Goal: Information Seeking & Learning: Learn about a topic

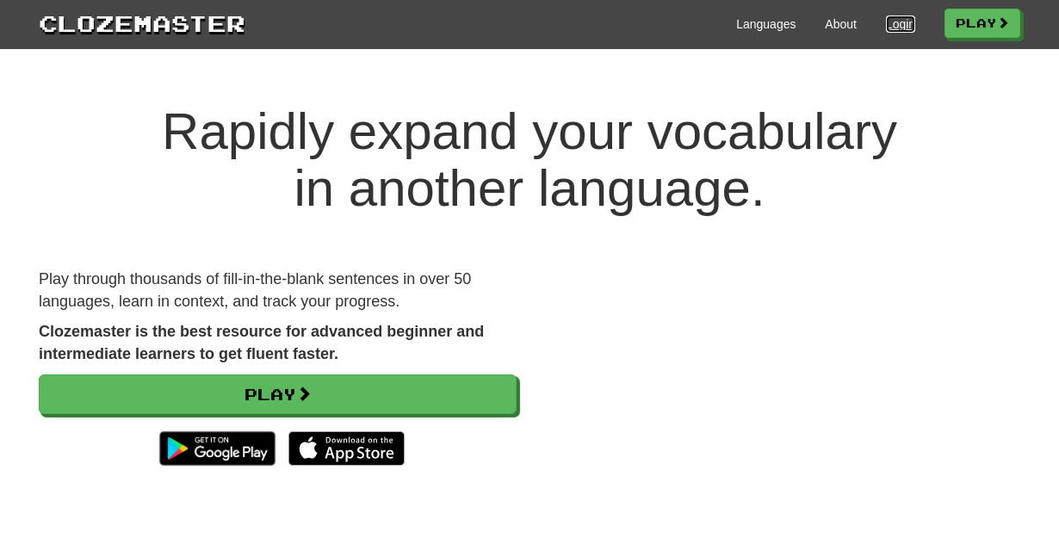
click at [886, 26] on link "Login" at bounding box center [900, 24] width 29 height 17
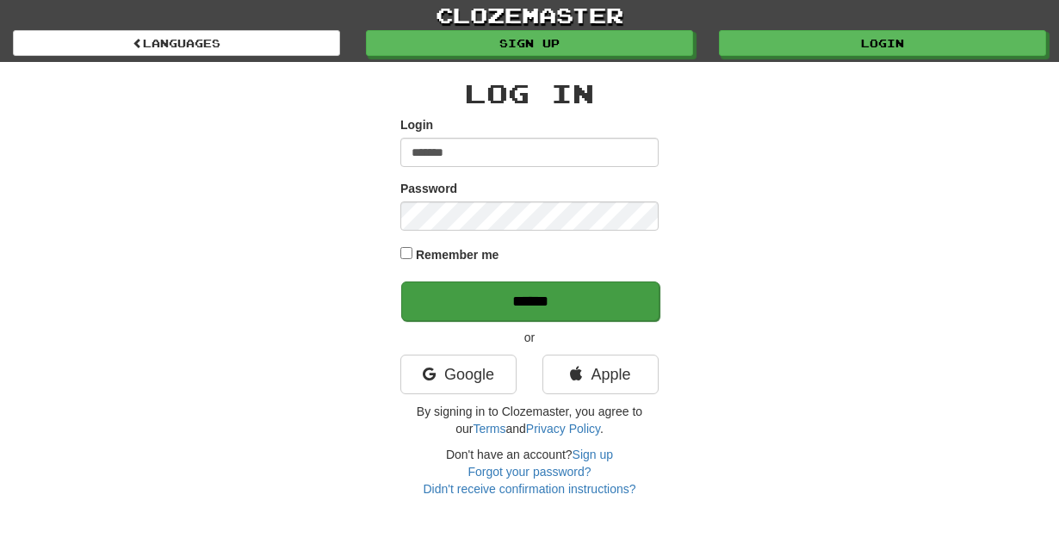
type input "*******"
click at [582, 306] on input "******" at bounding box center [530, 302] width 258 height 40
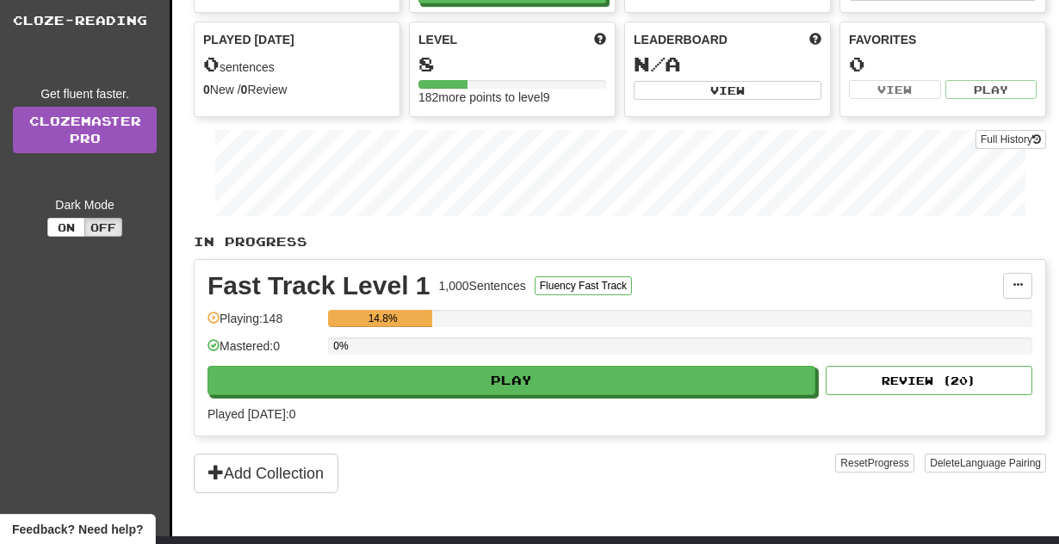
scroll to position [140, 0]
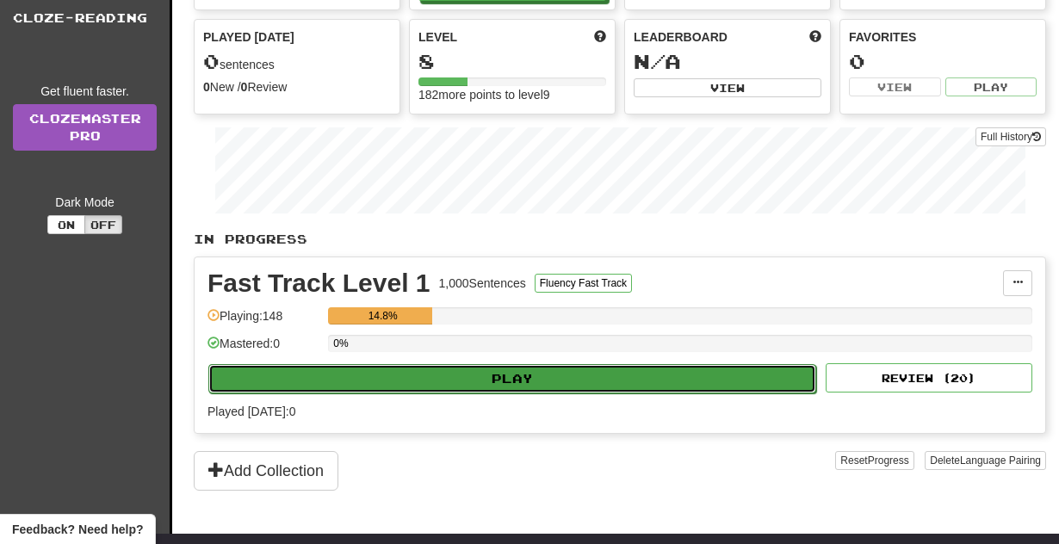
click at [493, 394] on button "Play" at bounding box center [512, 378] width 608 height 29
select select "**"
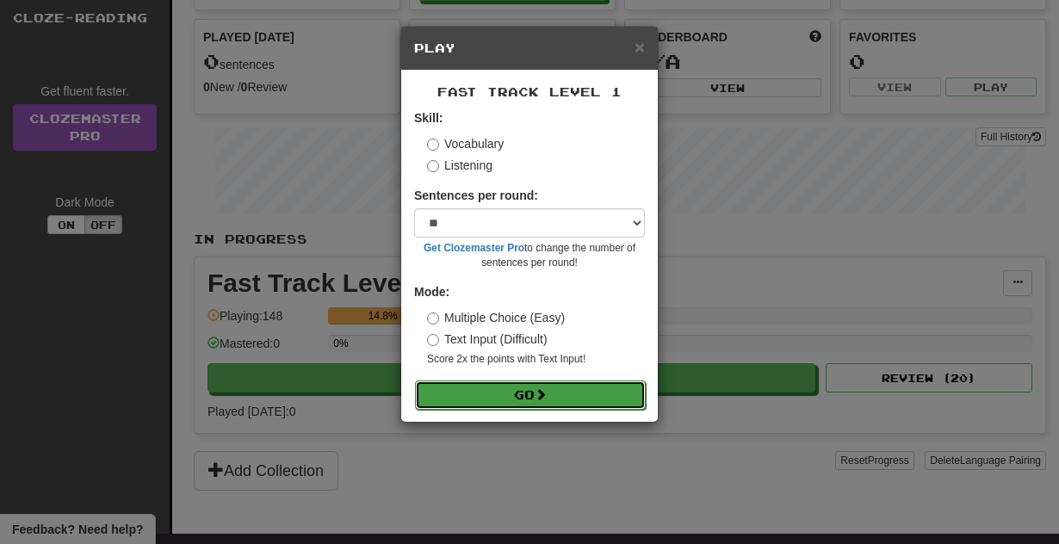
click at [528, 385] on button "Go" at bounding box center [530, 395] width 231 height 29
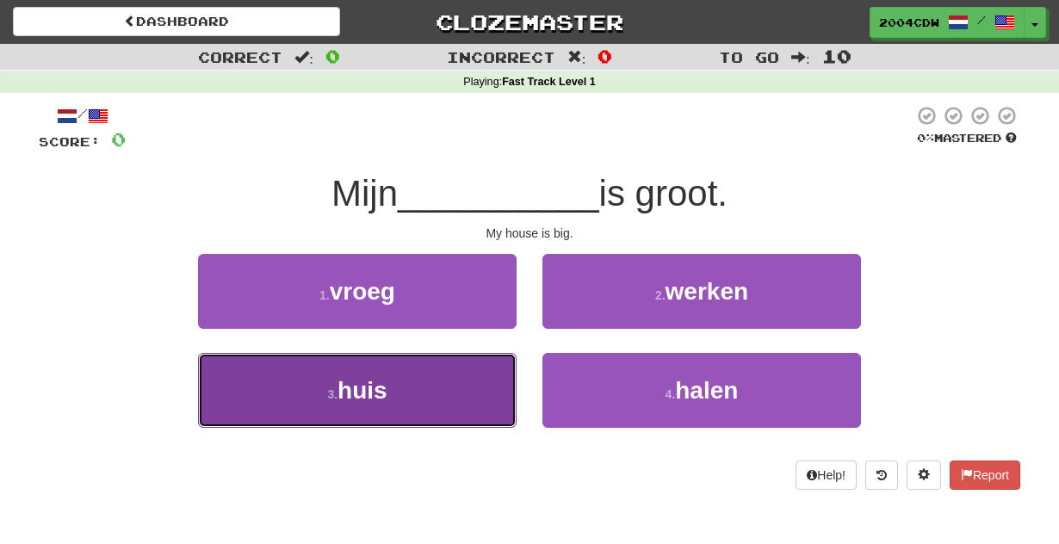
click at [376, 400] on span "huis" at bounding box center [363, 390] width 50 height 27
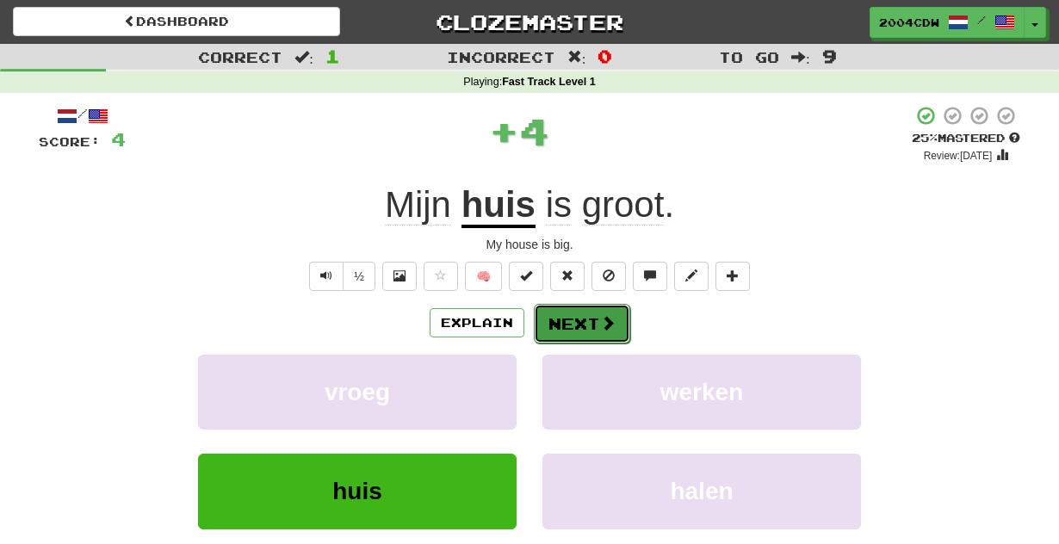
click at [562, 328] on button "Next" at bounding box center [582, 324] width 96 height 40
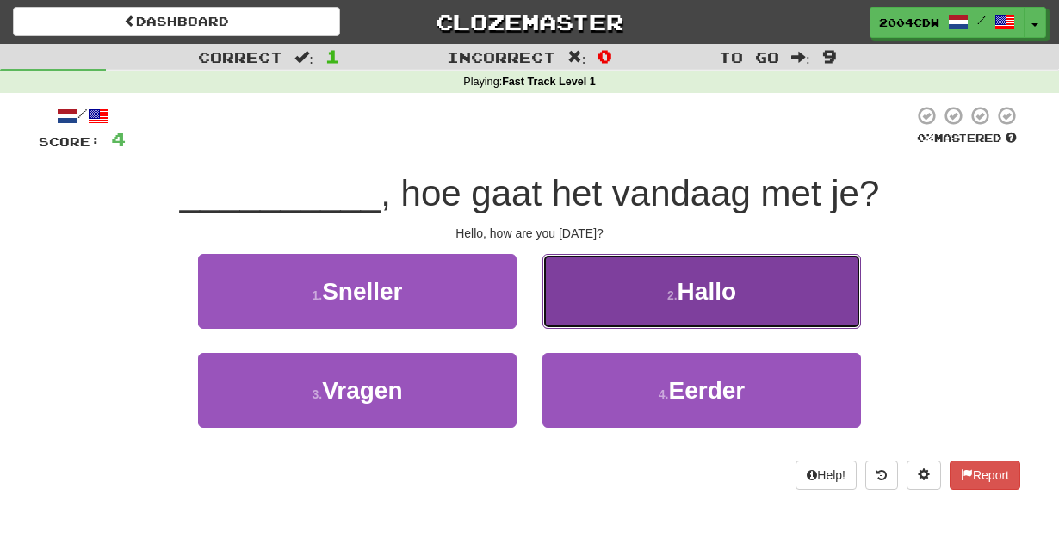
click at [608, 312] on button "2 . Hallo" at bounding box center [702, 291] width 319 height 75
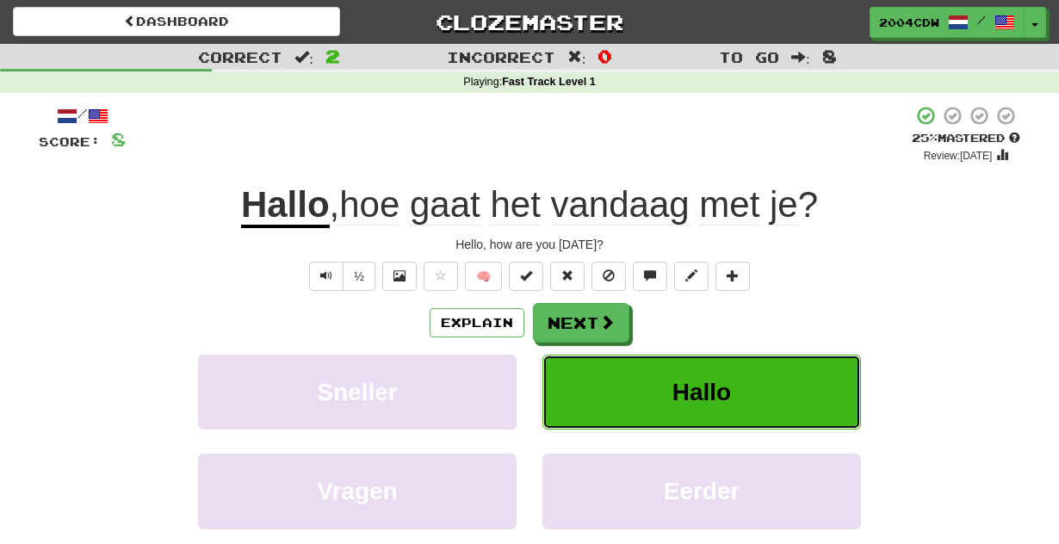
click at [692, 393] on span "Hallo" at bounding box center [702, 392] width 59 height 27
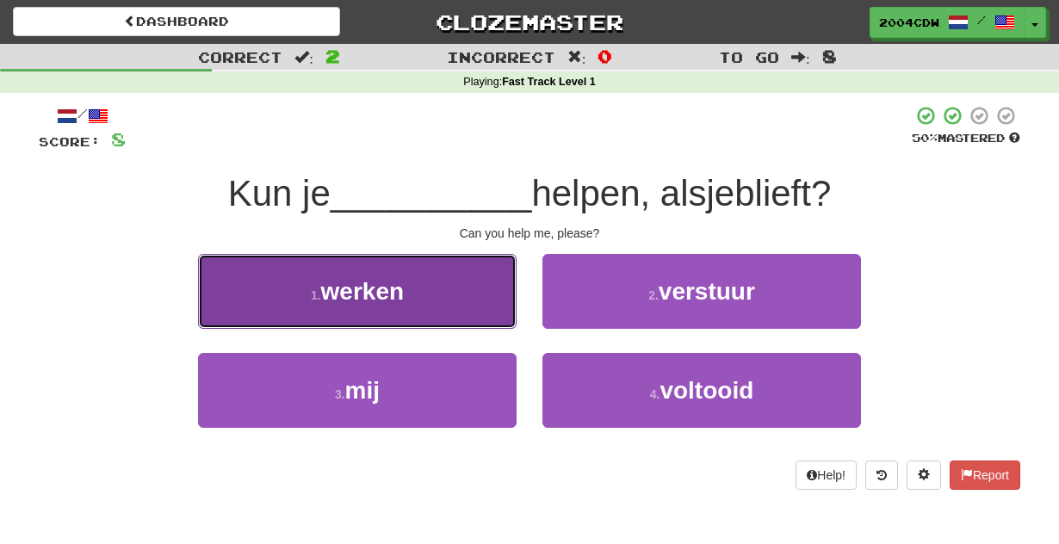
click at [438, 297] on button "1 . werken" at bounding box center [357, 291] width 319 height 75
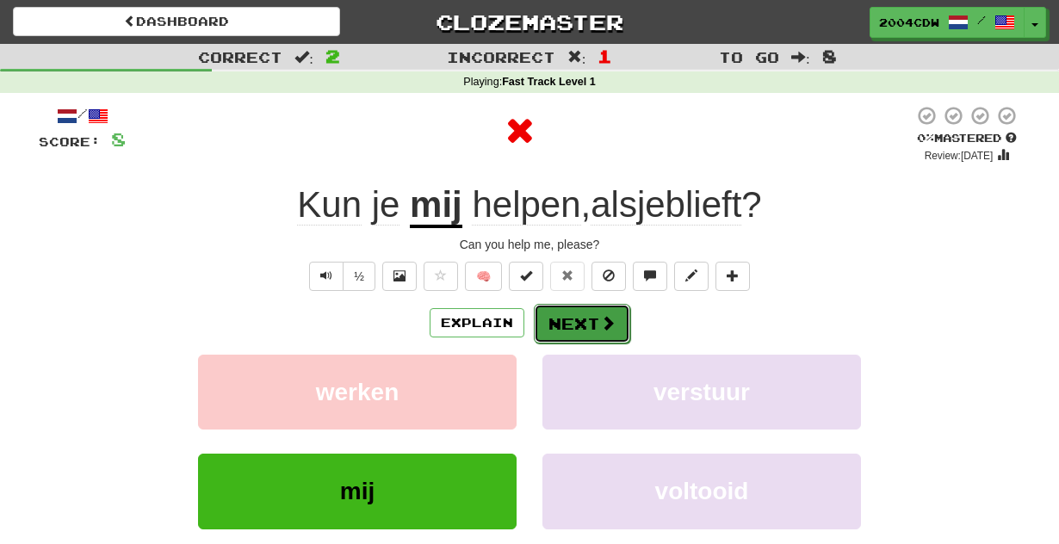
click at [568, 329] on button "Next" at bounding box center [582, 324] width 96 height 40
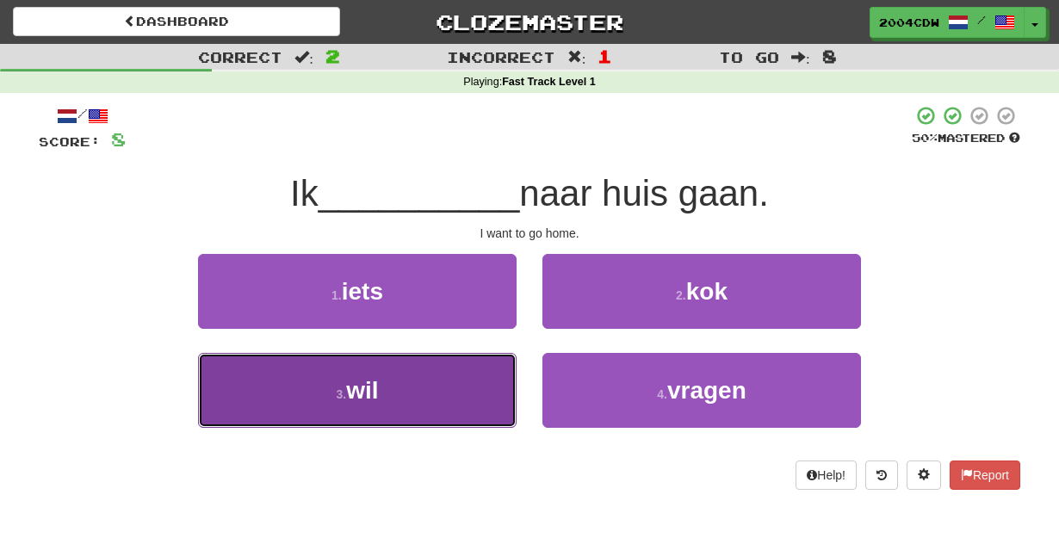
click at [374, 394] on span "wil" at bounding box center [362, 390] width 32 height 27
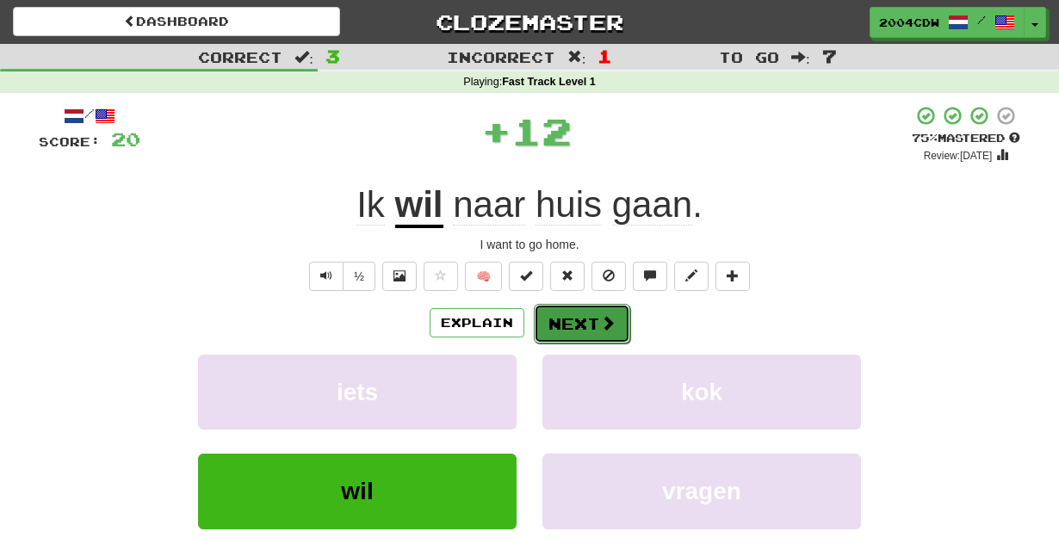
click at [577, 327] on button "Next" at bounding box center [582, 324] width 96 height 40
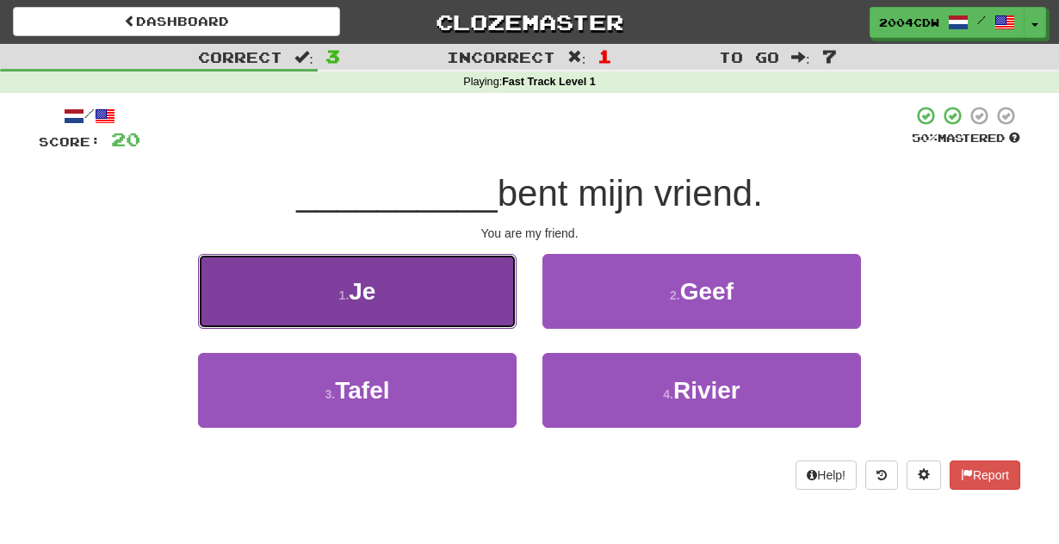
click at [452, 303] on button "1 . Je" at bounding box center [357, 291] width 319 height 75
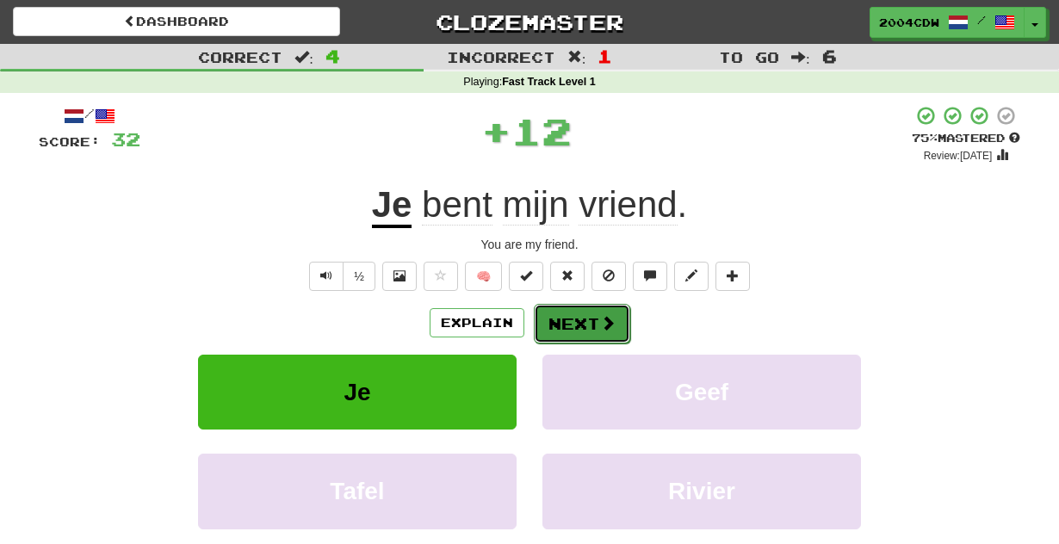
click at [582, 319] on button "Next" at bounding box center [582, 324] width 96 height 40
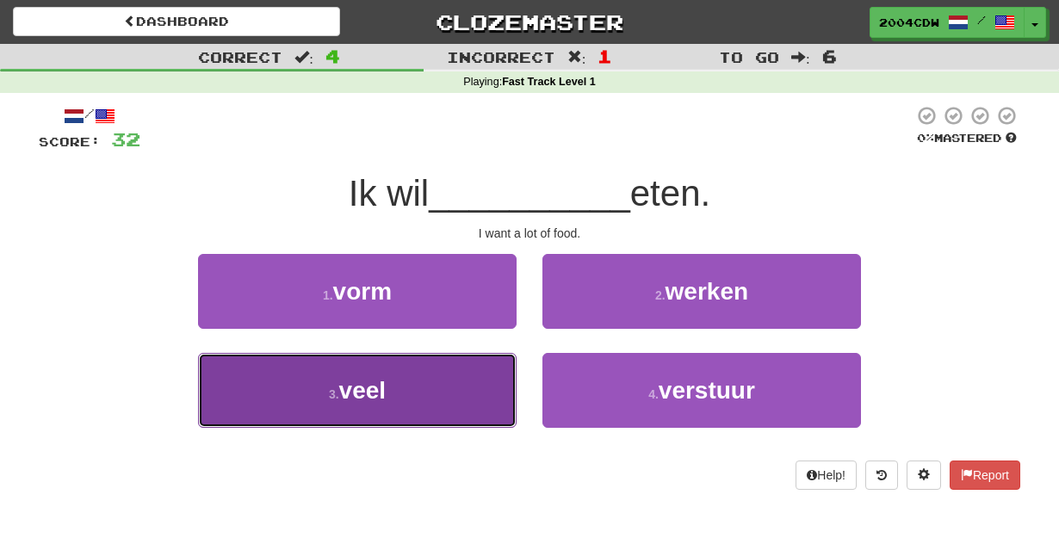
click at [399, 395] on button "3 . veel" at bounding box center [357, 390] width 319 height 75
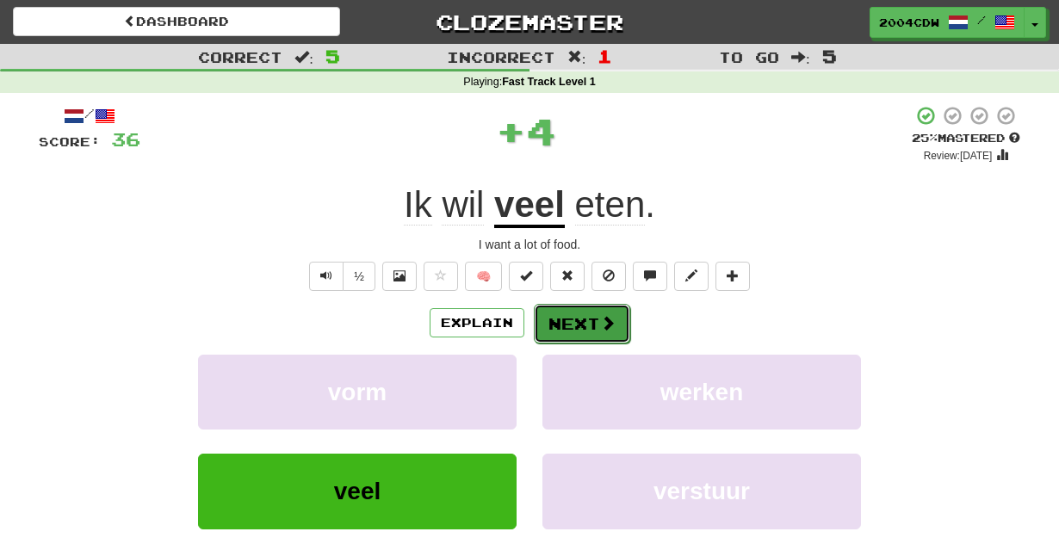
click at [555, 316] on button "Next" at bounding box center [582, 324] width 96 height 40
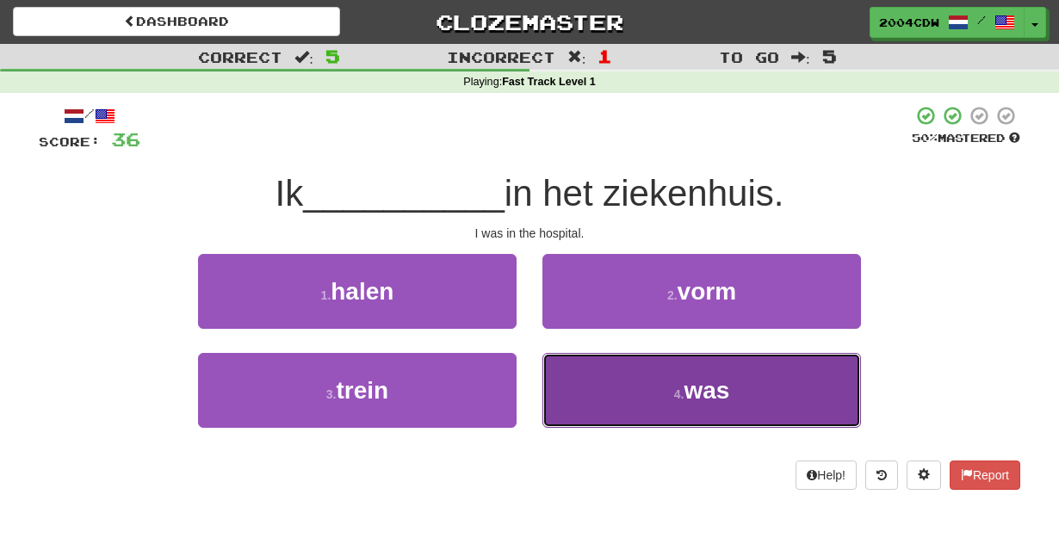
click at [642, 399] on button "4 . was" at bounding box center [702, 390] width 319 height 75
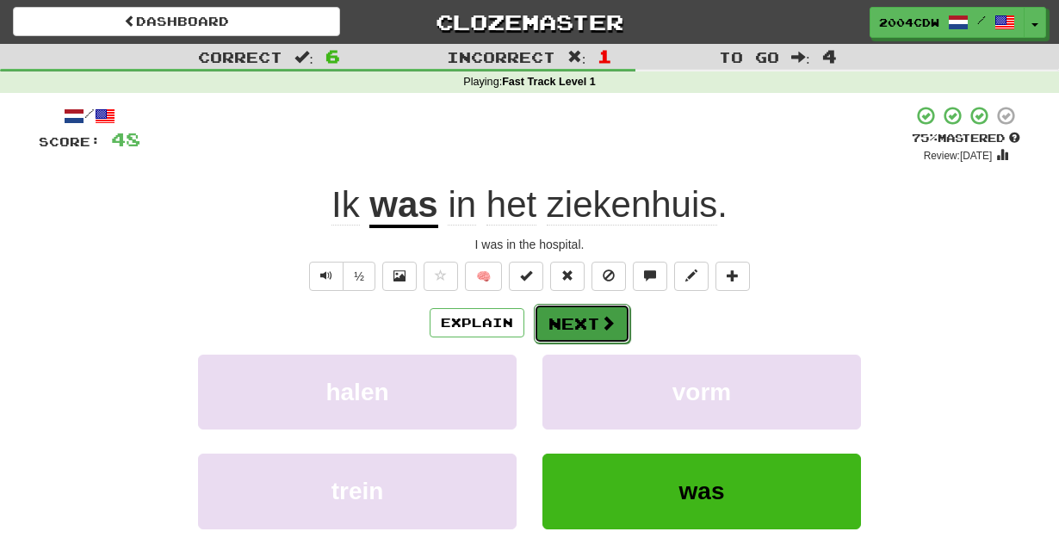
click at [581, 323] on button "Next" at bounding box center [582, 324] width 96 height 40
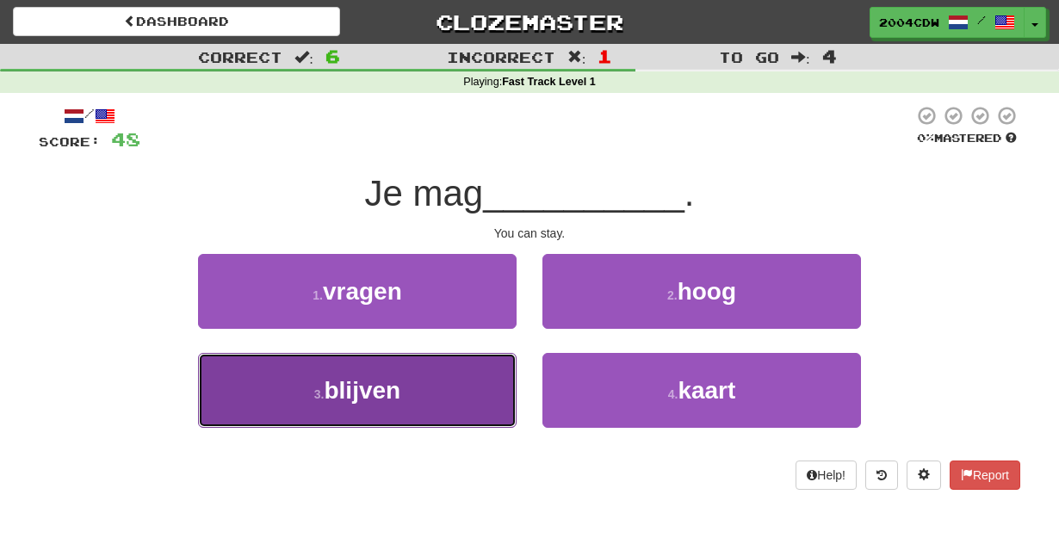
click at [434, 384] on button "3 . blijven" at bounding box center [357, 390] width 319 height 75
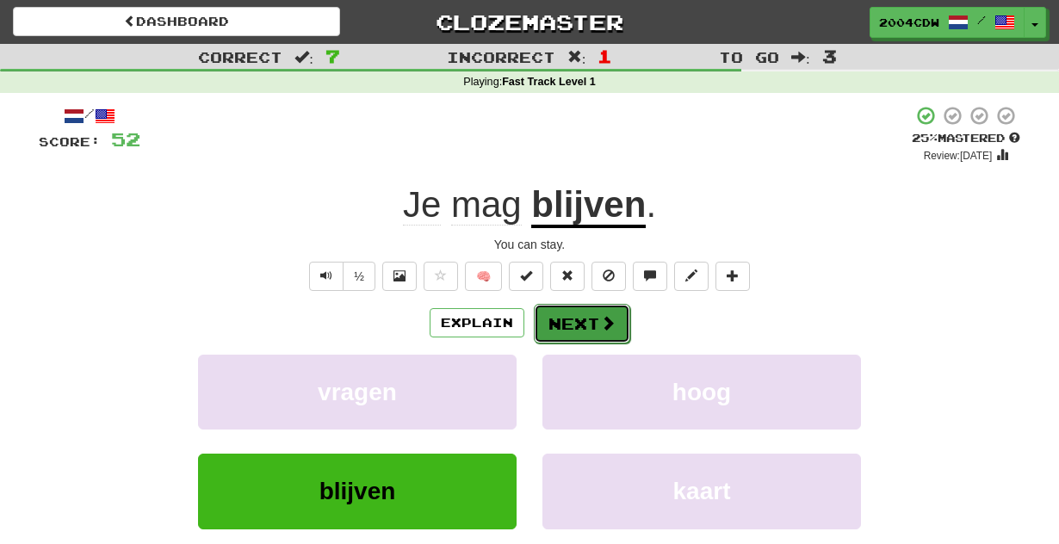
click at [584, 329] on button "Next" at bounding box center [582, 324] width 96 height 40
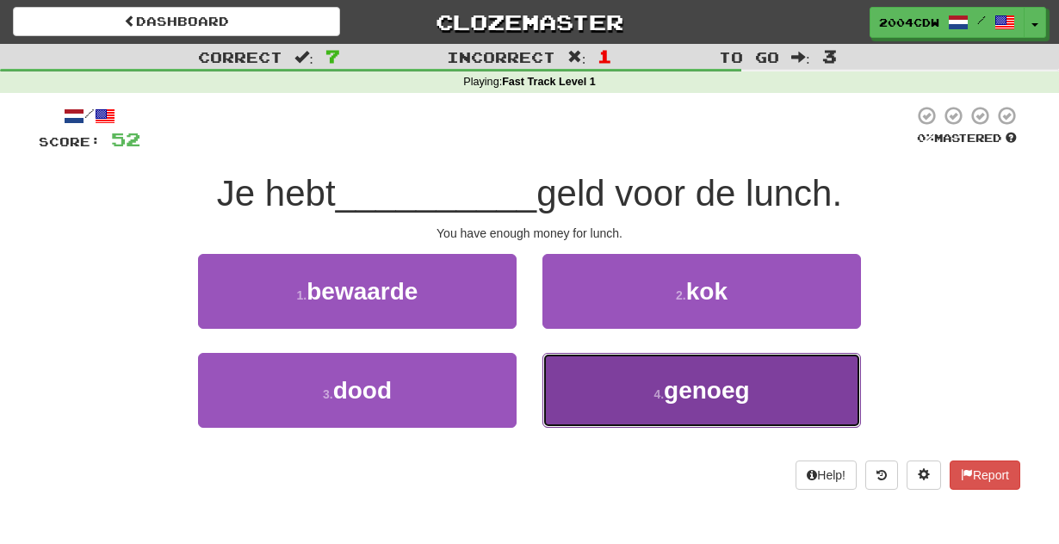
click at [616, 393] on button "4 . genoeg" at bounding box center [702, 390] width 319 height 75
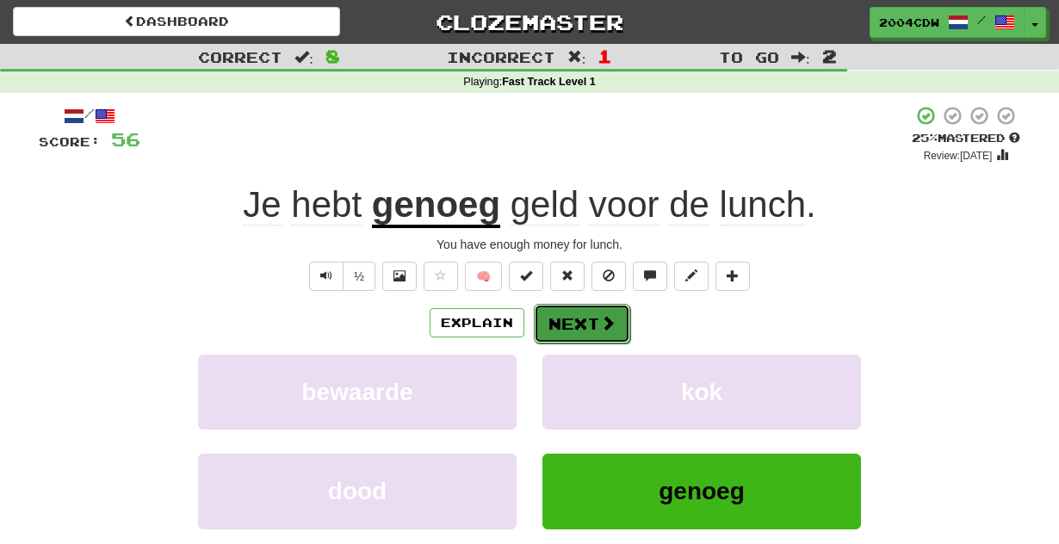
click at [598, 310] on button "Next" at bounding box center [582, 324] width 96 height 40
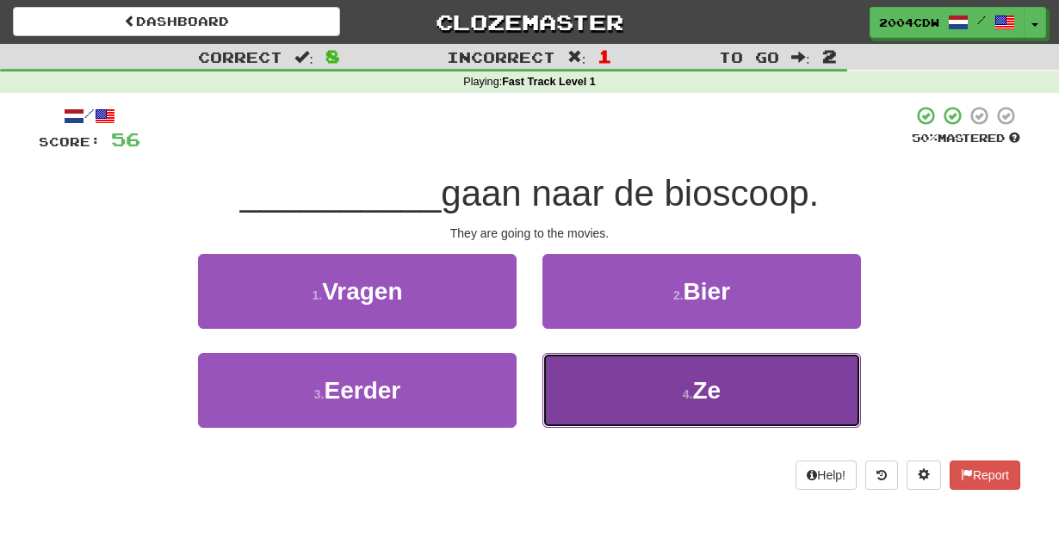
click at [590, 374] on button "4 . Ze" at bounding box center [702, 390] width 319 height 75
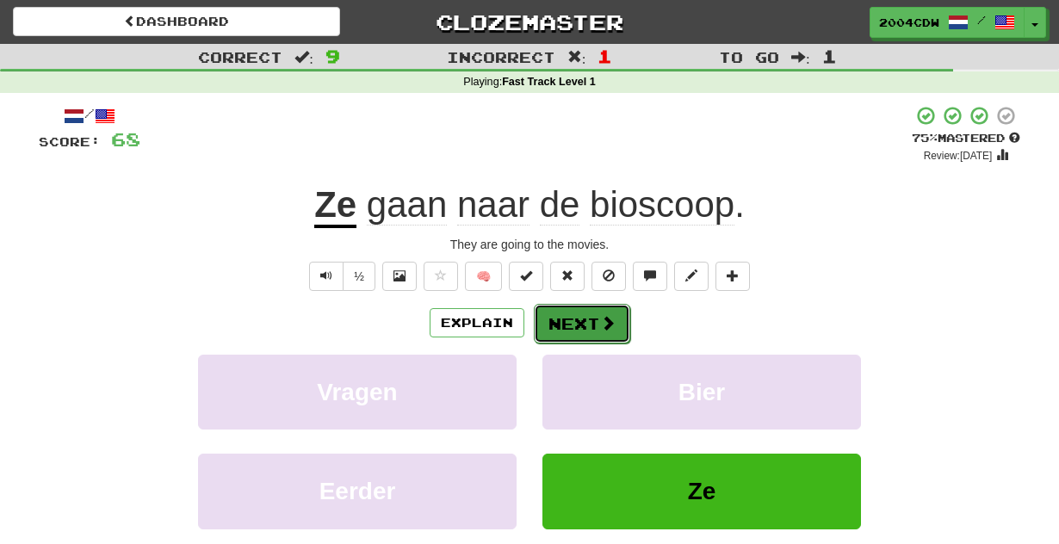
click at [584, 339] on button "Next" at bounding box center [582, 324] width 96 height 40
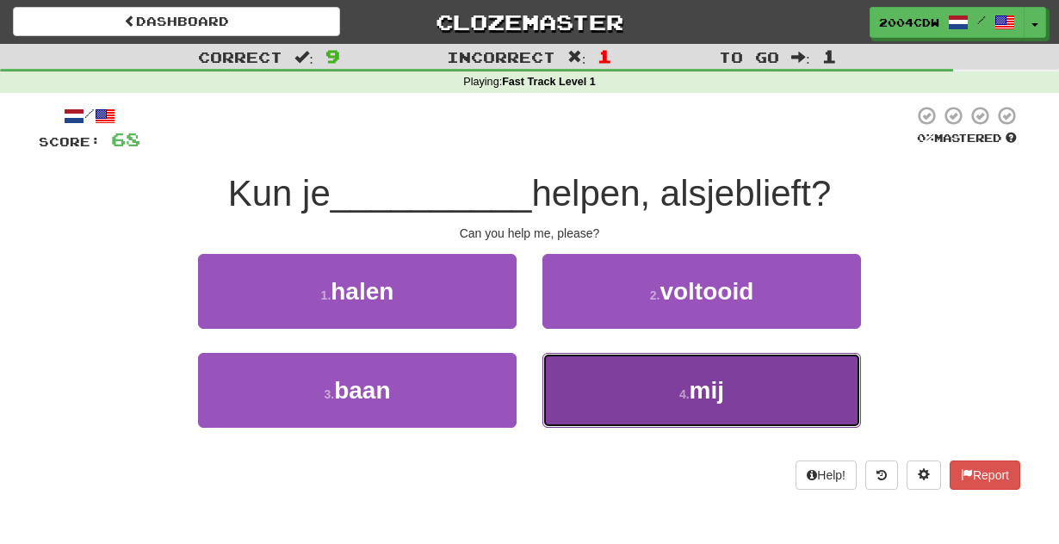
click at [599, 382] on button "4 . mij" at bounding box center [702, 390] width 319 height 75
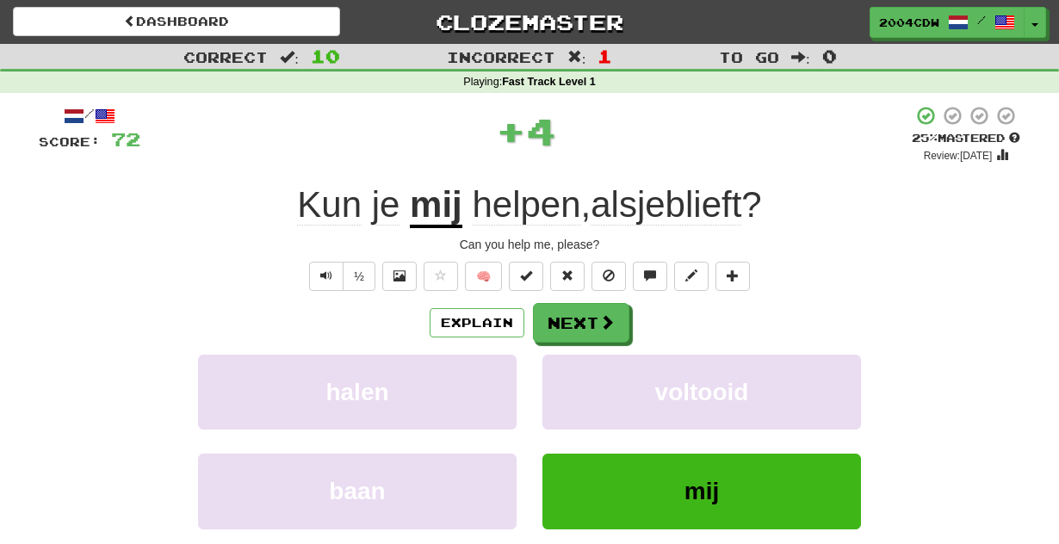
click at [559, 301] on div "/ Score: 72 + 4 25 % Mastered Review: 2025-09-23 Kun je mij helpen , alsjeblief…" at bounding box center [530, 361] width 982 height 512
click at [559, 316] on button "Next" at bounding box center [582, 324] width 96 height 40
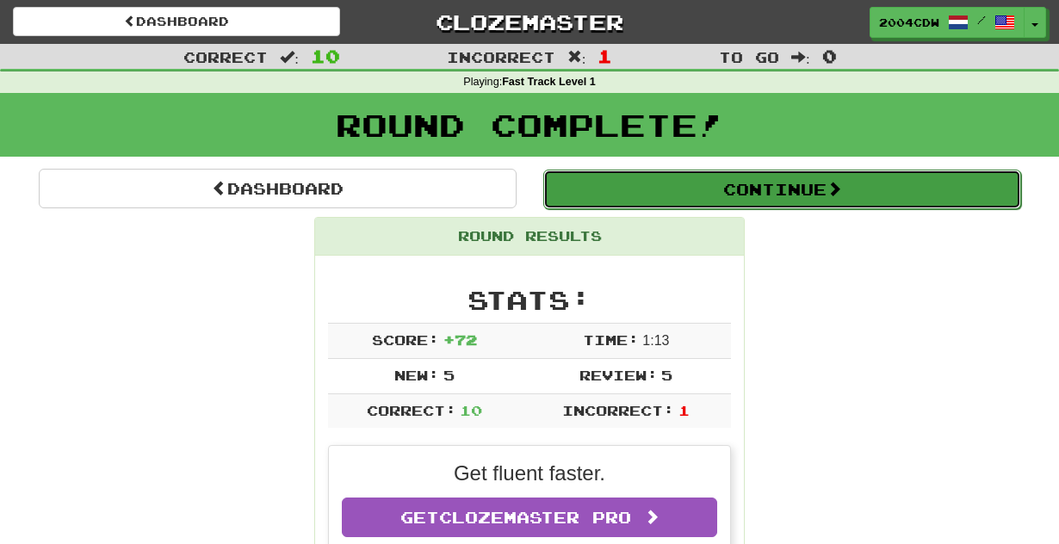
click at [647, 193] on button "Continue" at bounding box center [782, 190] width 478 height 40
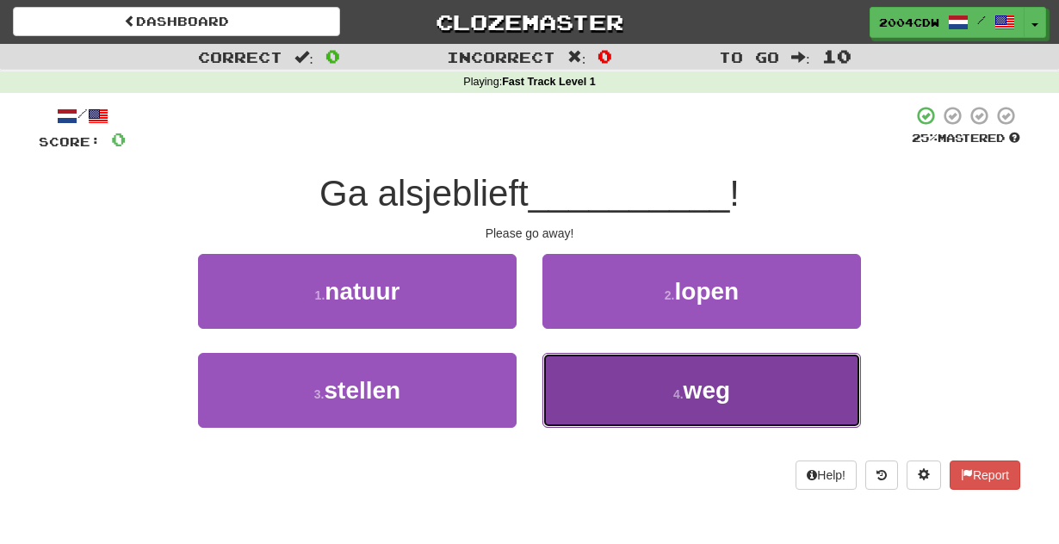
click at [658, 401] on button "4 . weg" at bounding box center [702, 390] width 319 height 75
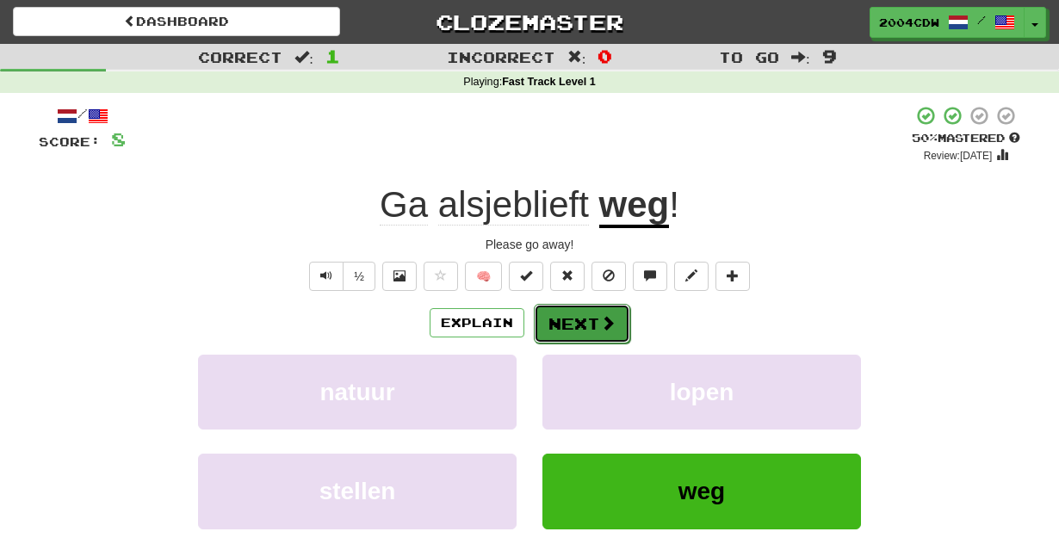
click at [591, 327] on button "Next" at bounding box center [582, 324] width 96 height 40
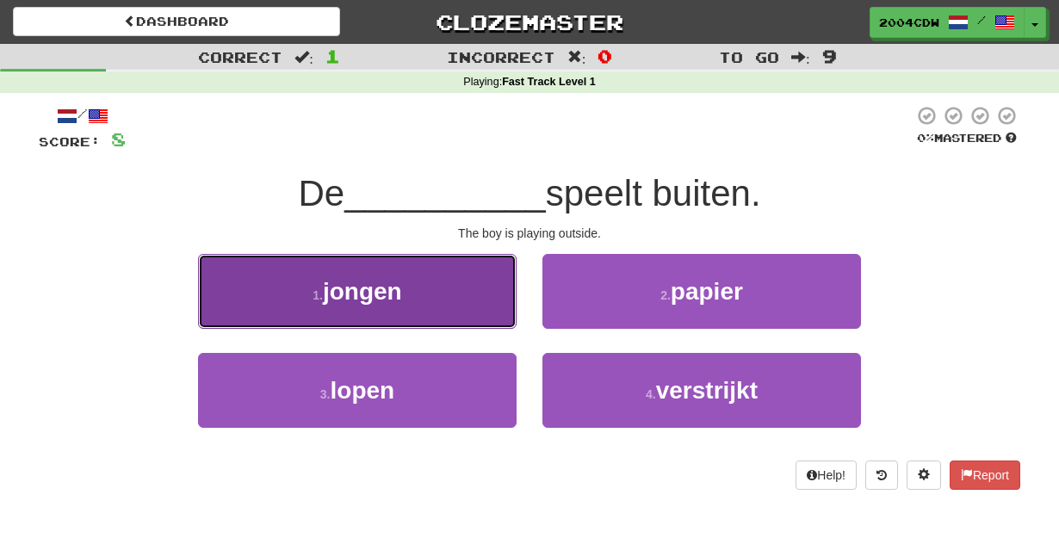
click at [487, 307] on button "1 . jongen" at bounding box center [357, 291] width 319 height 75
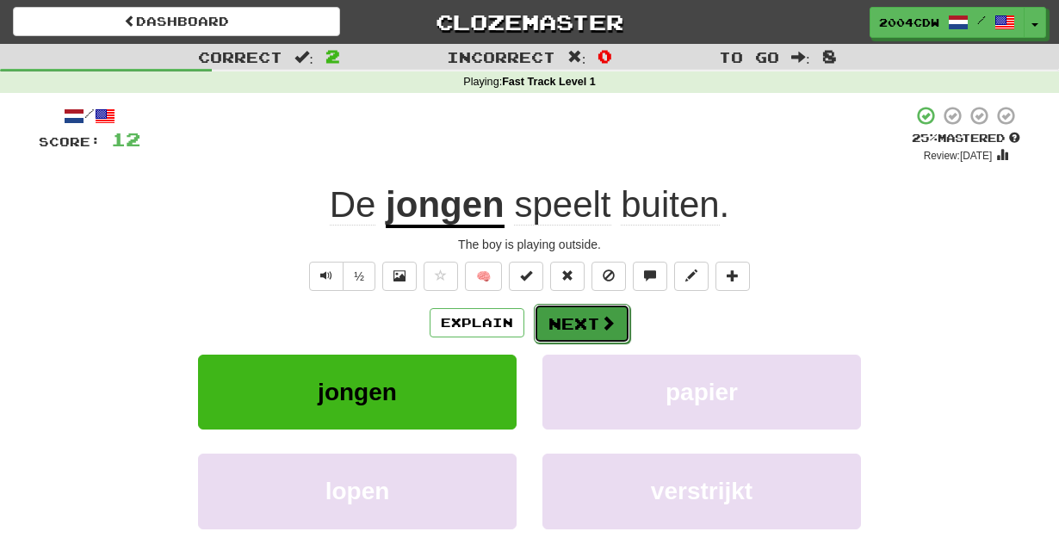
click at [545, 326] on button "Next" at bounding box center [582, 324] width 96 height 40
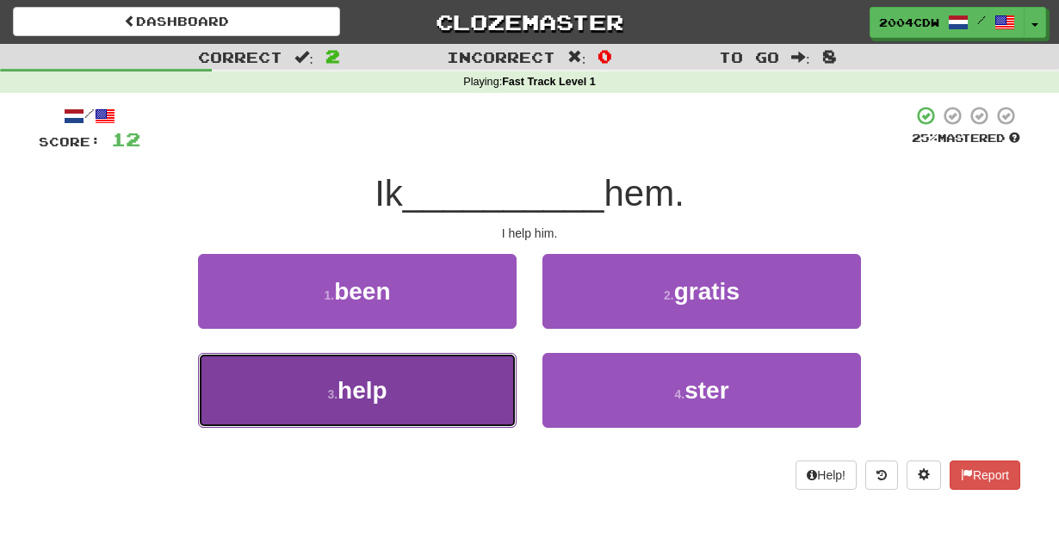
click at [451, 374] on button "3 . help" at bounding box center [357, 390] width 319 height 75
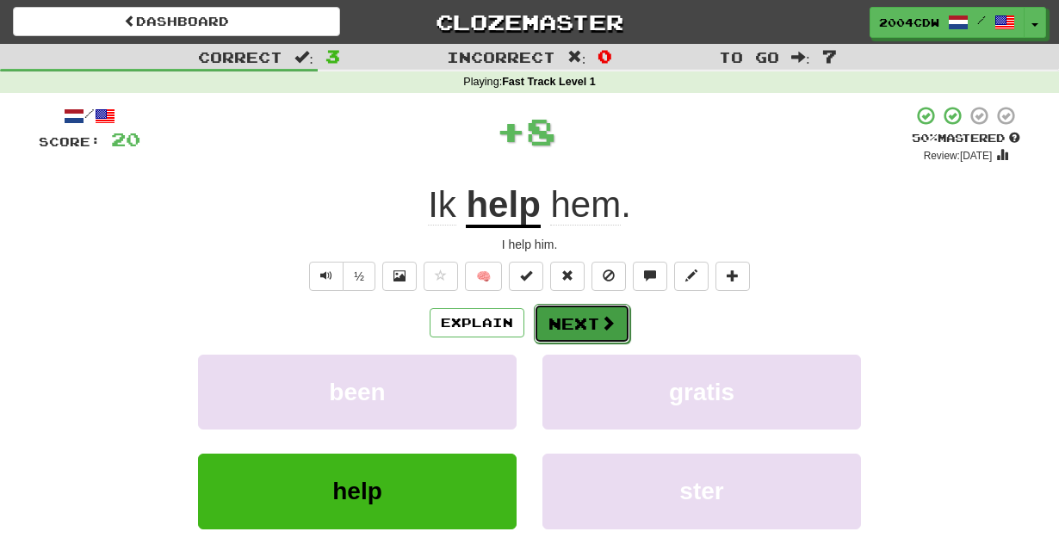
click at [560, 326] on button "Next" at bounding box center [582, 324] width 96 height 40
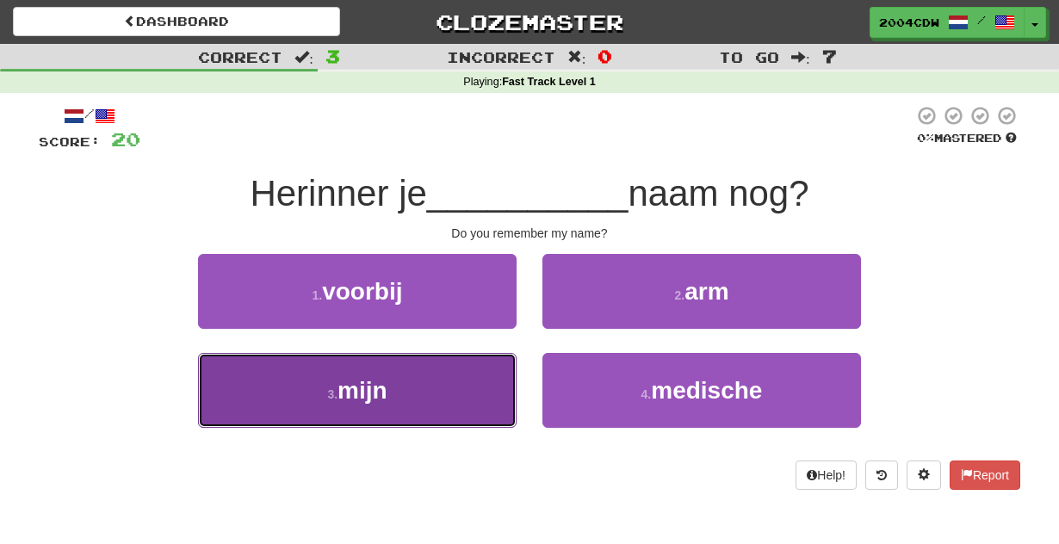
click at [442, 387] on button "3 . mijn" at bounding box center [357, 390] width 319 height 75
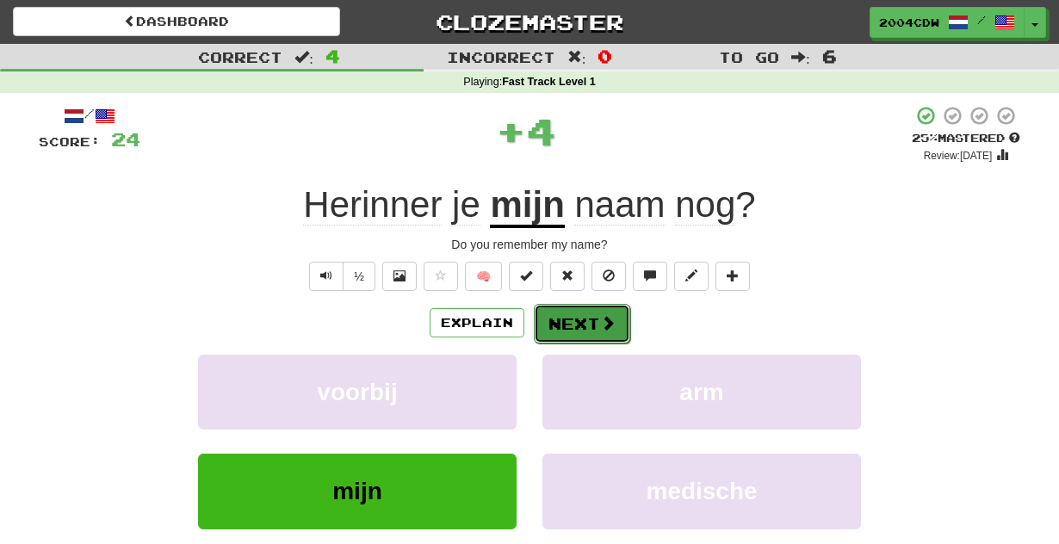
click at [573, 319] on button "Next" at bounding box center [582, 324] width 96 height 40
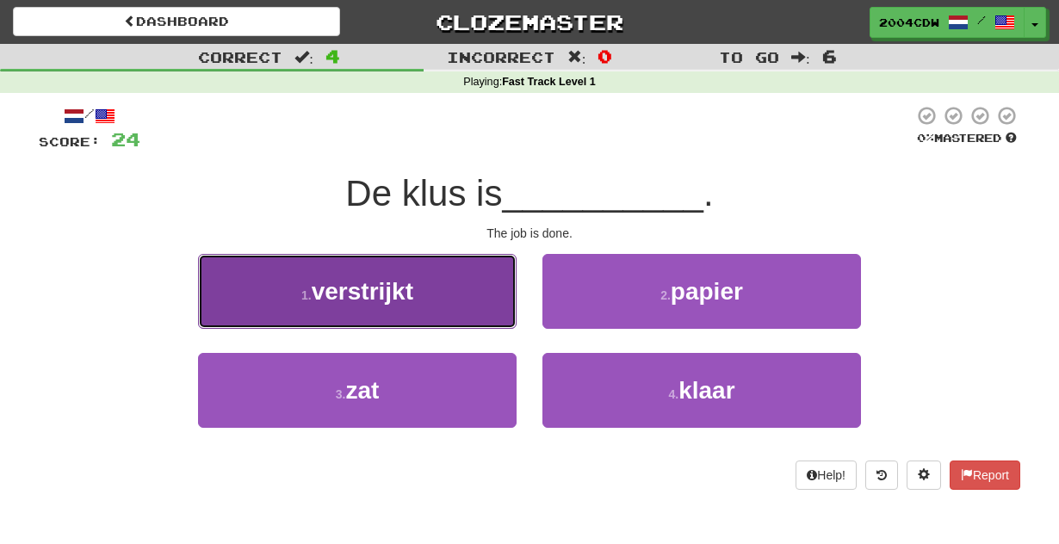
click at [465, 313] on button "1 . verstrijkt" at bounding box center [357, 291] width 319 height 75
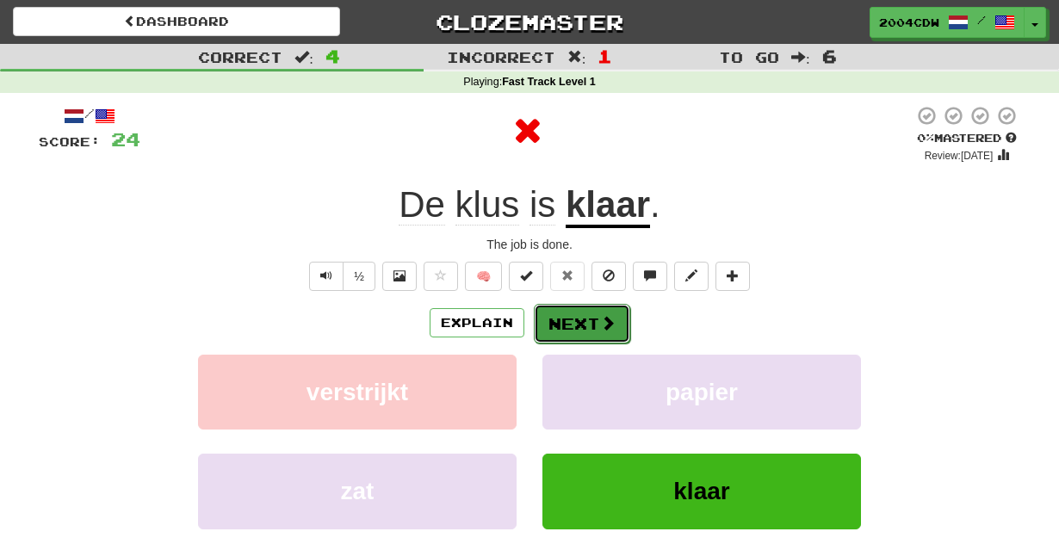
click at [587, 318] on button "Next" at bounding box center [582, 324] width 96 height 40
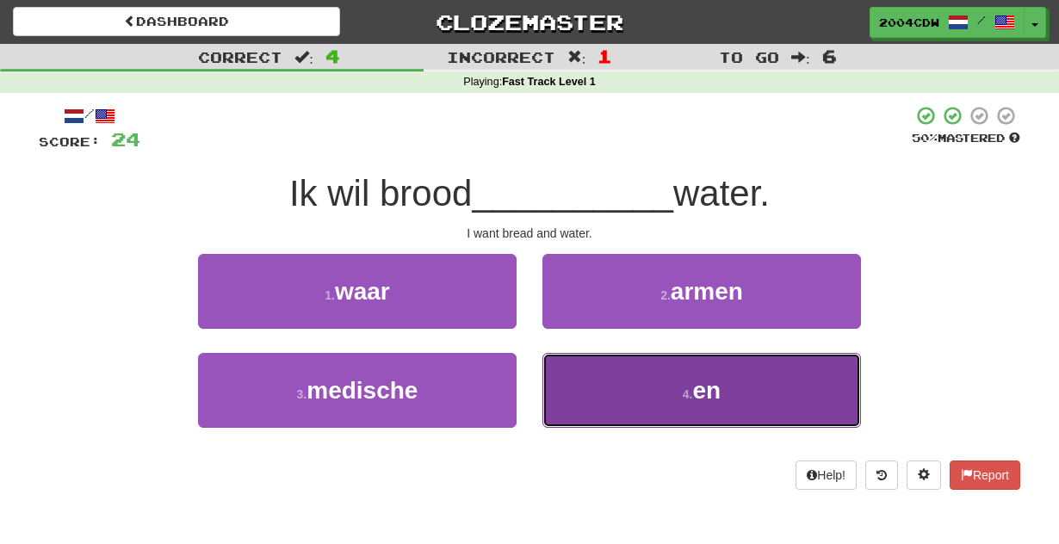
click at [614, 368] on button "4 . en" at bounding box center [702, 390] width 319 height 75
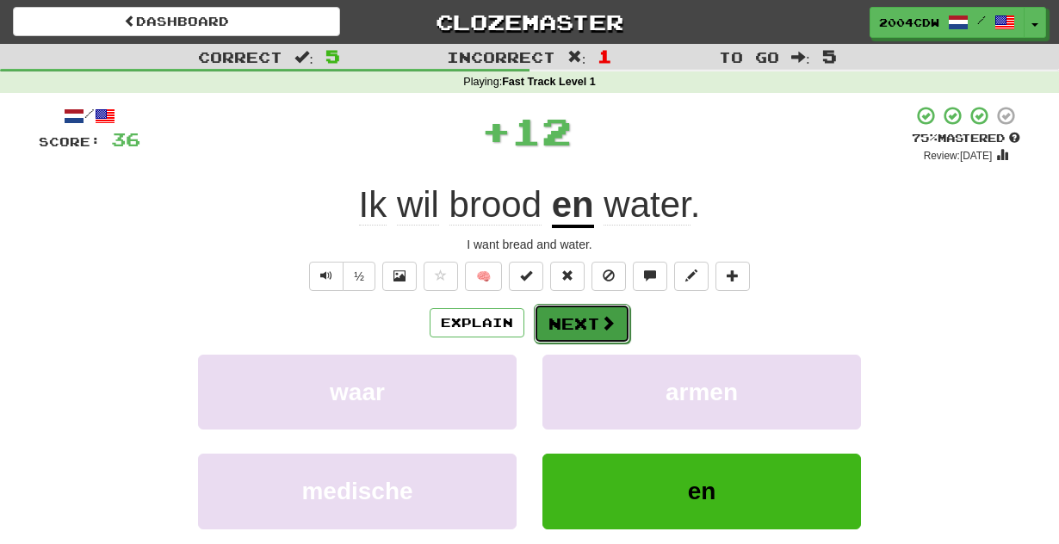
click at [566, 320] on button "Next" at bounding box center [582, 324] width 96 height 40
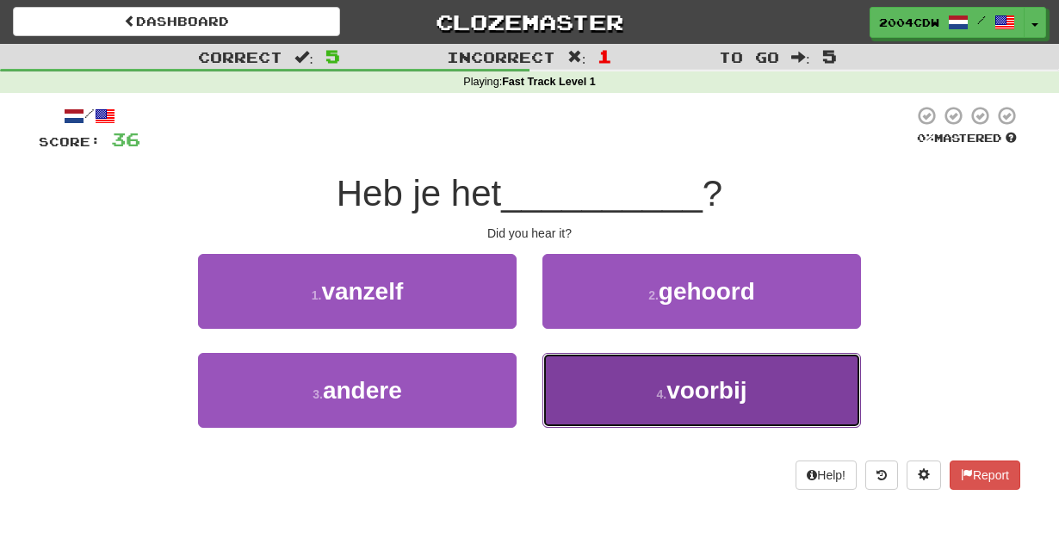
click at [576, 384] on button "4 . voorbij" at bounding box center [702, 390] width 319 height 75
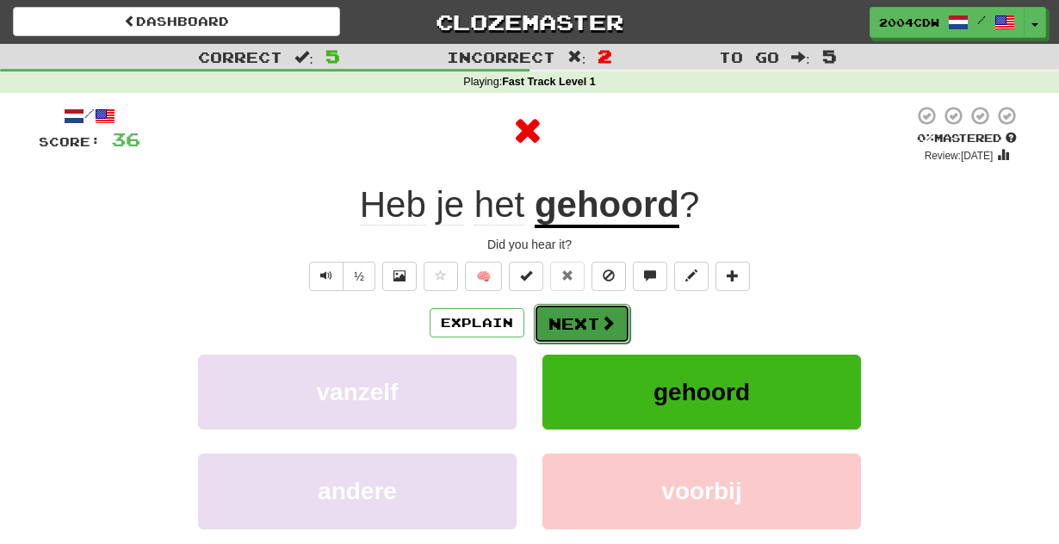
click at [579, 319] on button "Next" at bounding box center [582, 324] width 96 height 40
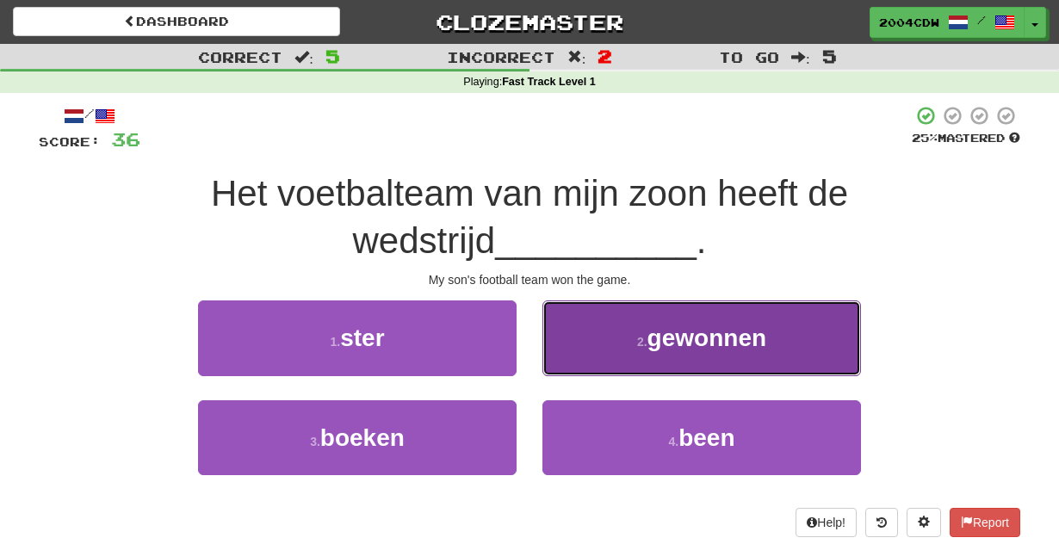
click at [582, 320] on button "2 . gewonnen" at bounding box center [702, 338] width 319 height 75
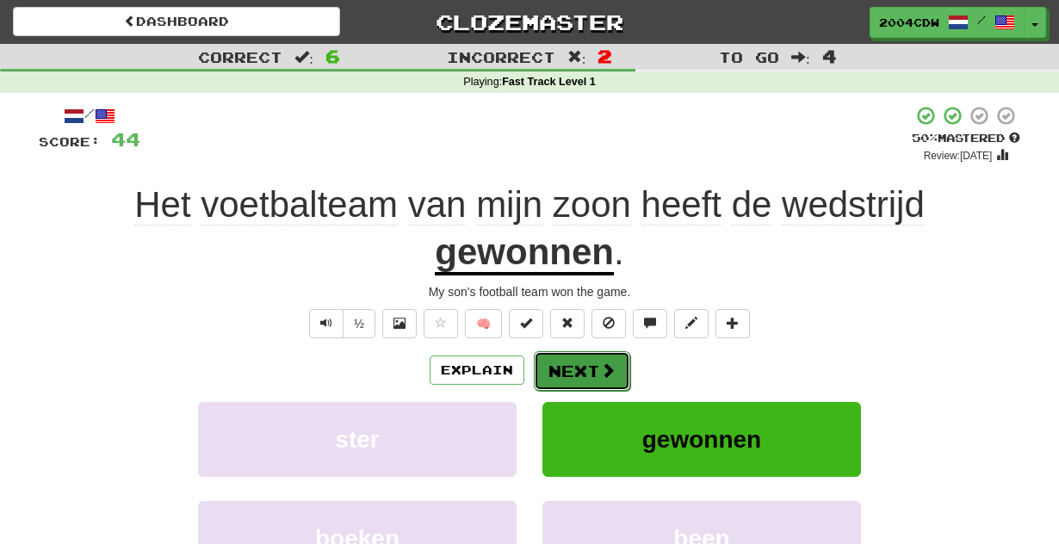
click at [569, 363] on button "Next" at bounding box center [582, 371] width 96 height 40
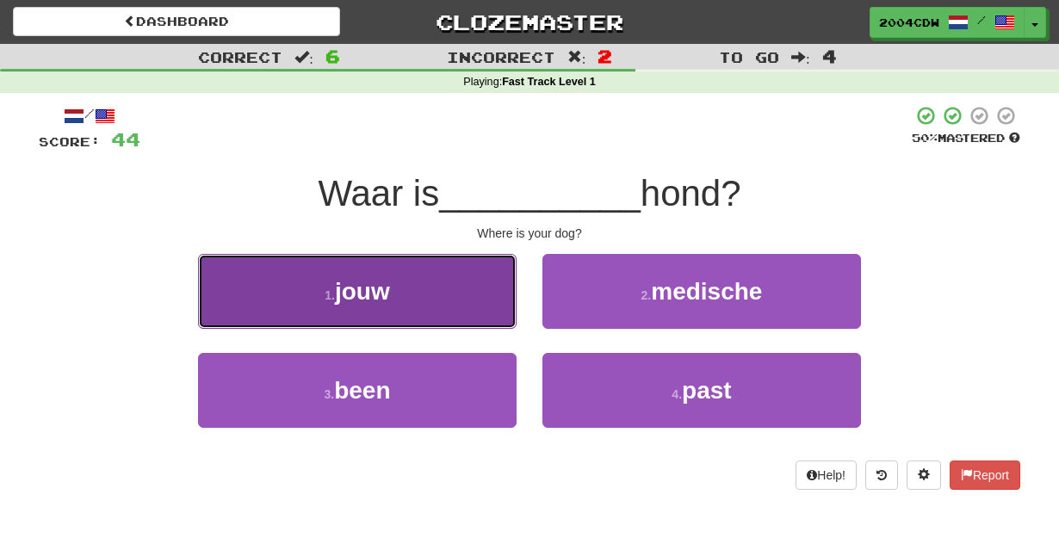
click at [468, 290] on button "1 . jouw" at bounding box center [357, 291] width 319 height 75
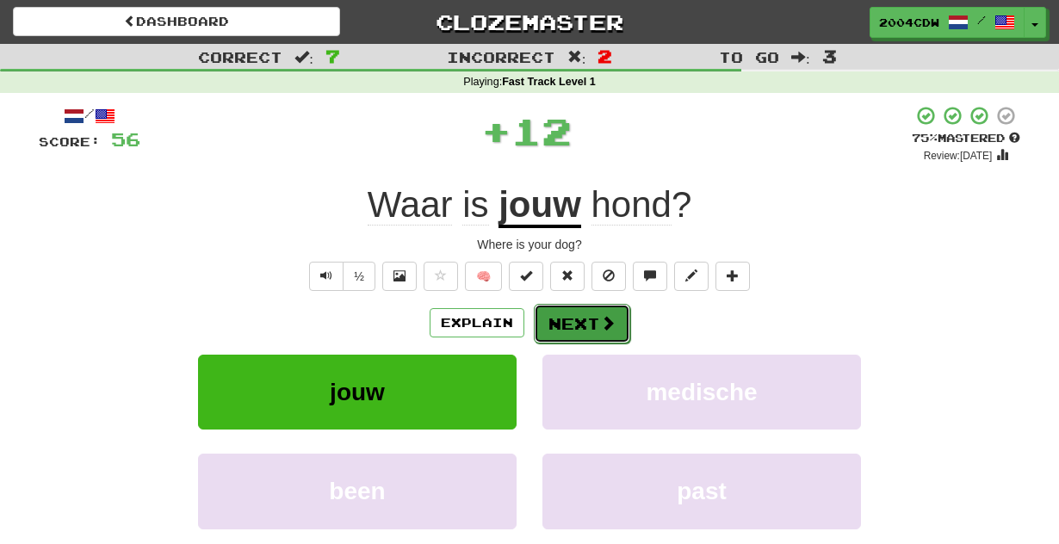
click at [580, 324] on button "Next" at bounding box center [582, 324] width 96 height 40
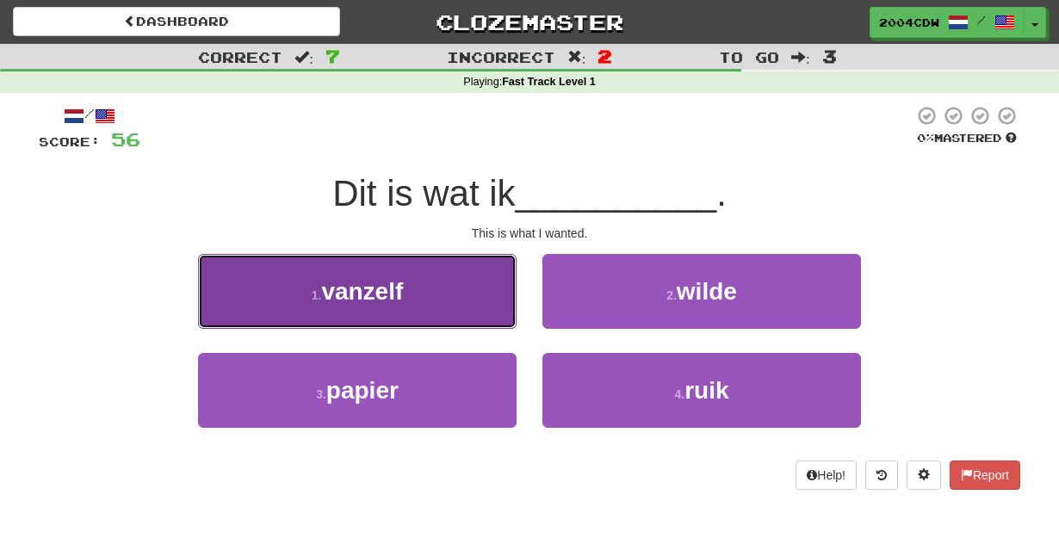
click at [432, 304] on button "1 . vanzelf" at bounding box center [357, 291] width 319 height 75
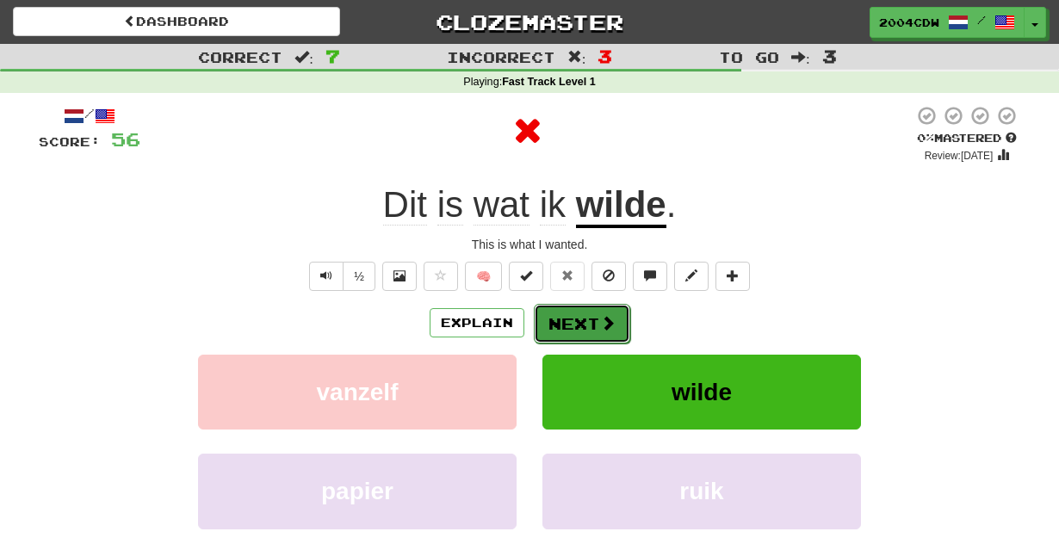
click at [558, 333] on button "Next" at bounding box center [582, 324] width 96 height 40
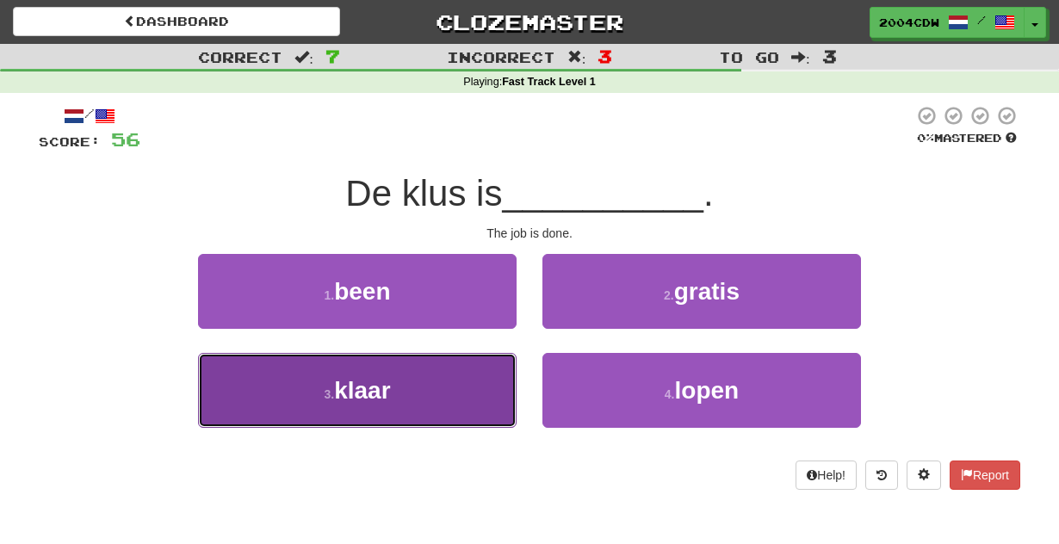
click at [475, 356] on button "3 . klaar" at bounding box center [357, 390] width 319 height 75
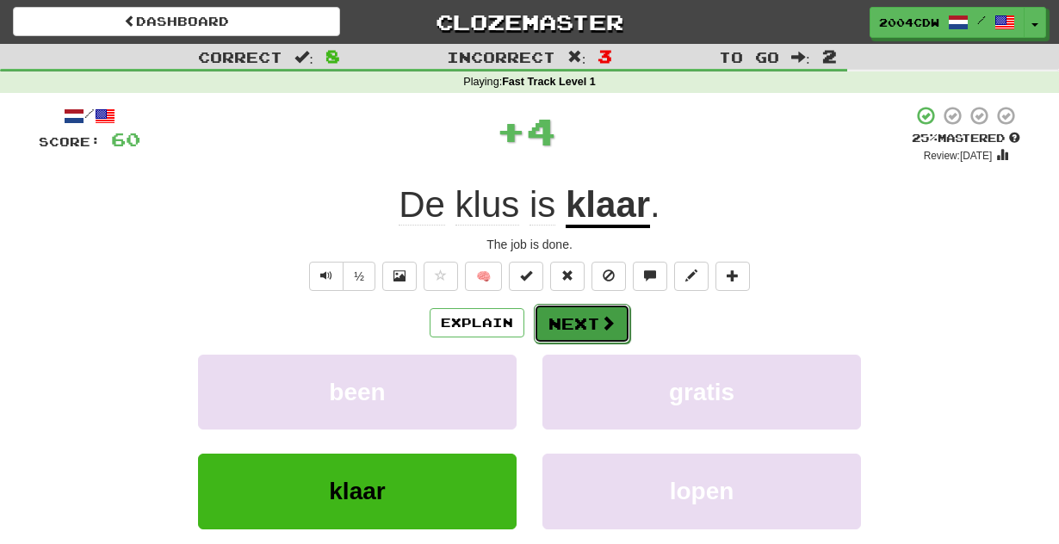
click at [553, 320] on button "Next" at bounding box center [582, 324] width 96 height 40
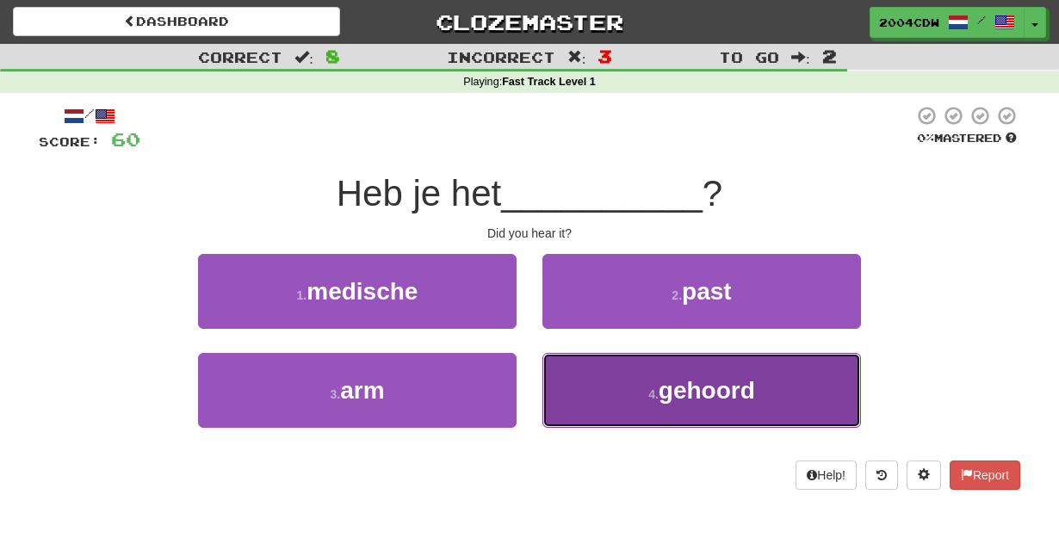
click at [636, 376] on button "4 . gehoord" at bounding box center [702, 390] width 319 height 75
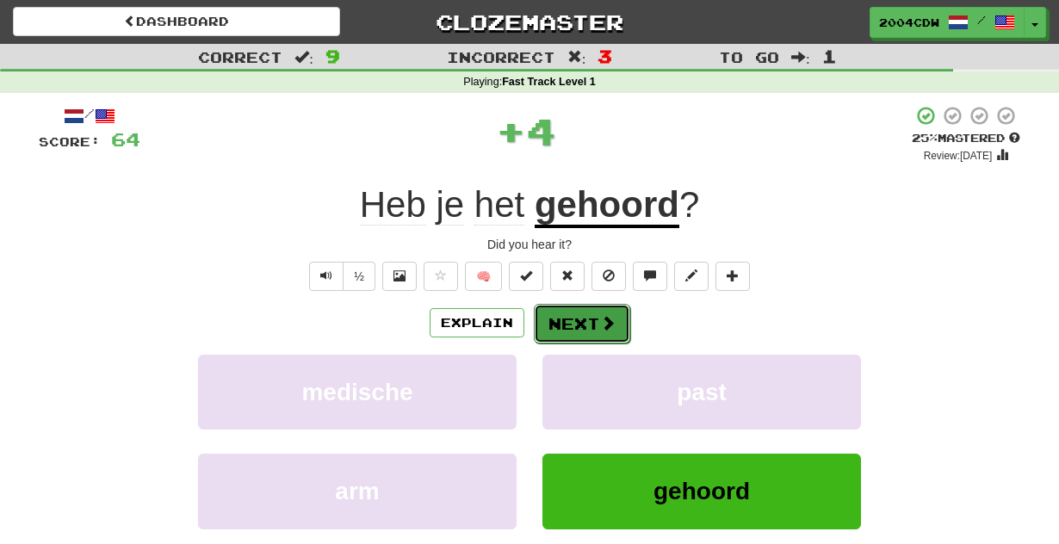
click at [581, 313] on button "Next" at bounding box center [582, 324] width 96 height 40
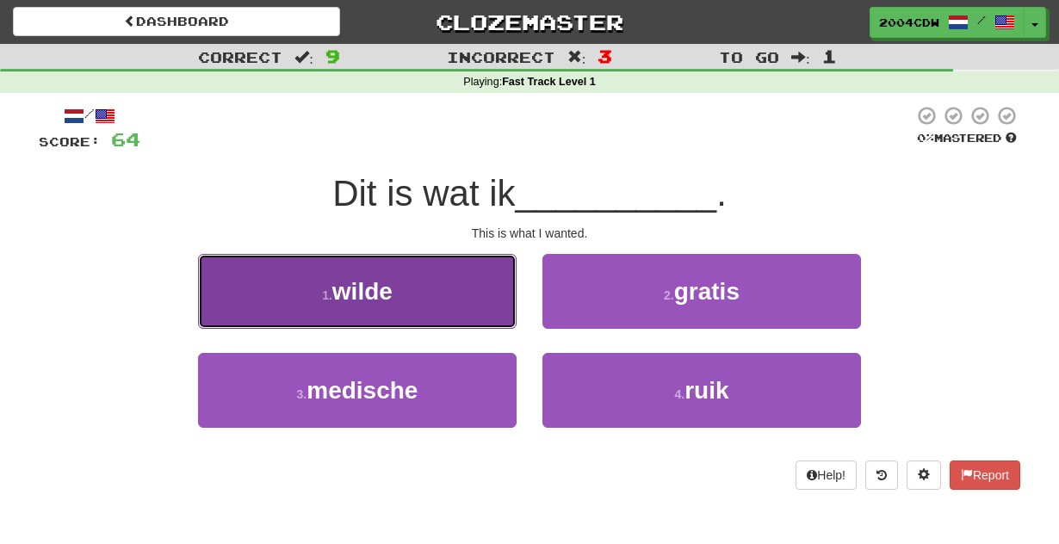
click at [492, 298] on button "1 . wilde" at bounding box center [357, 291] width 319 height 75
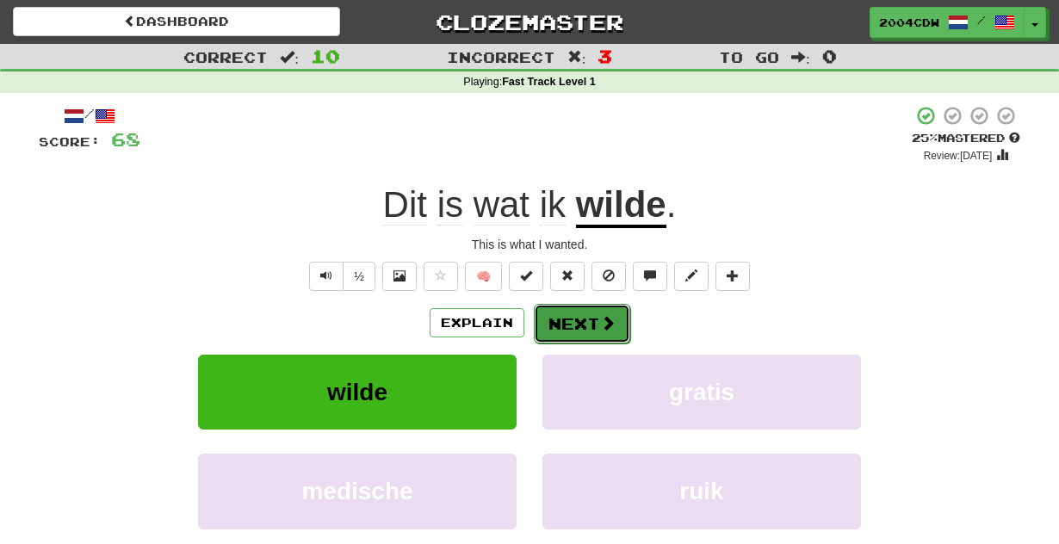
click at [571, 317] on button "Next" at bounding box center [582, 324] width 96 height 40
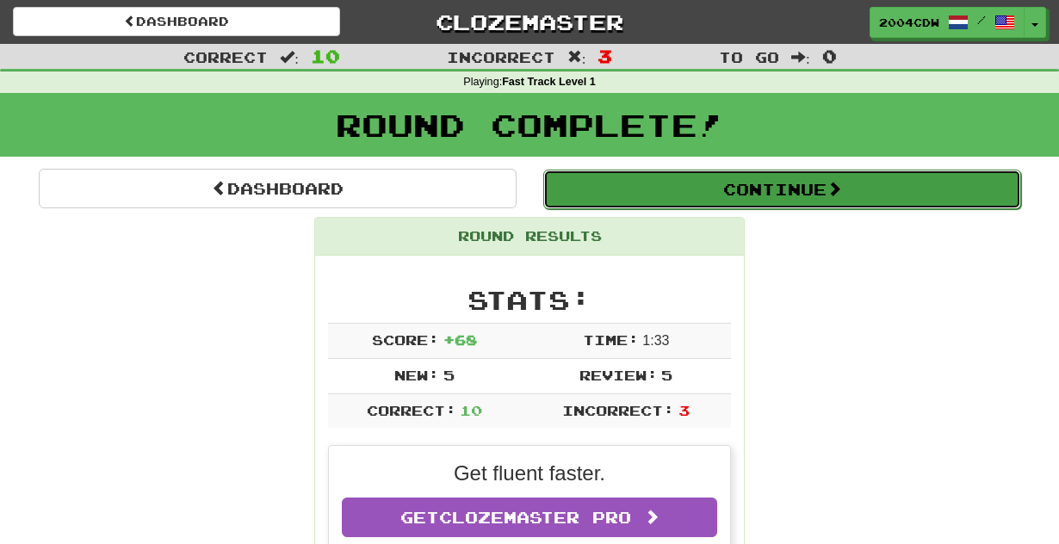
click at [682, 189] on button "Continue" at bounding box center [782, 190] width 478 height 40
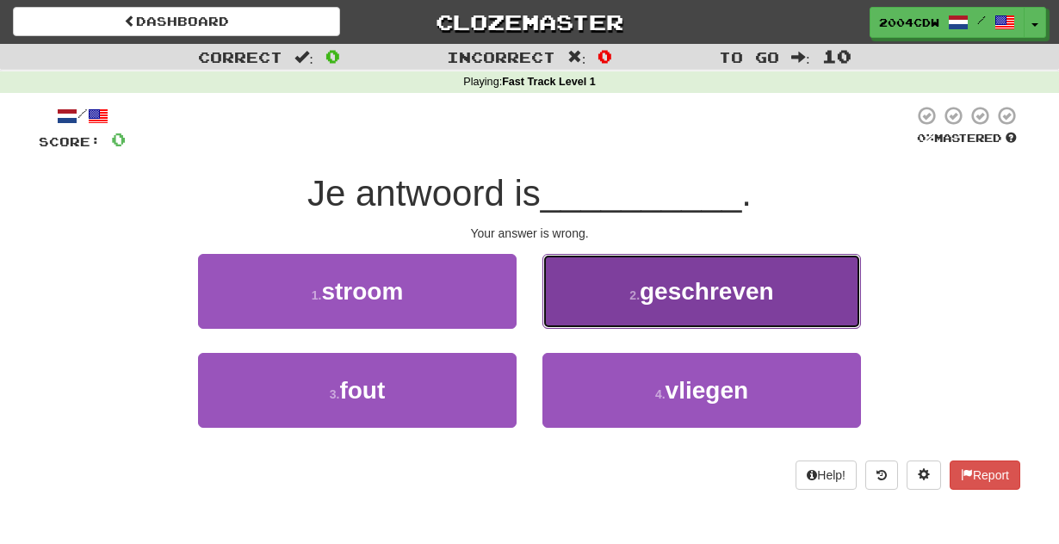
click at [640, 314] on button "2 . geschreven" at bounding box center [702, 291] width 319 height 75
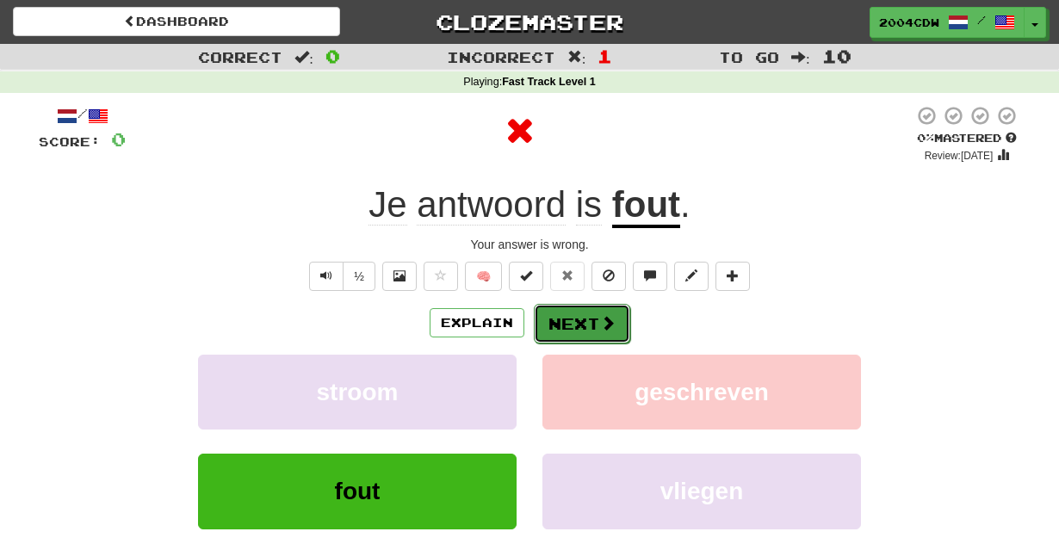
click at [611, 332] on button "Next" at bounding box center [582, 324] width 96 height 40
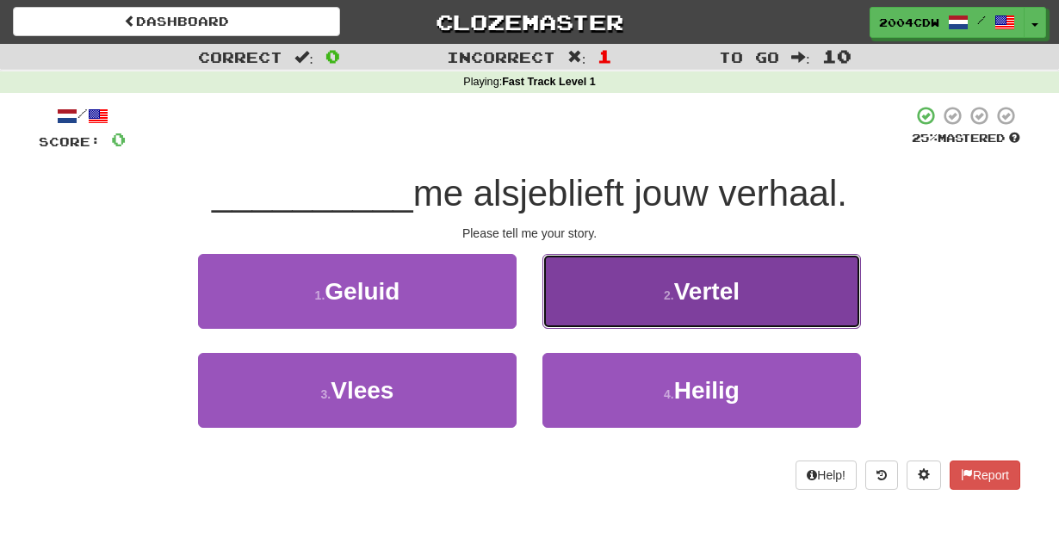
click at [616, 302] on button "2 . Vertel" at bounding box center [702, 291] width 319 height 75
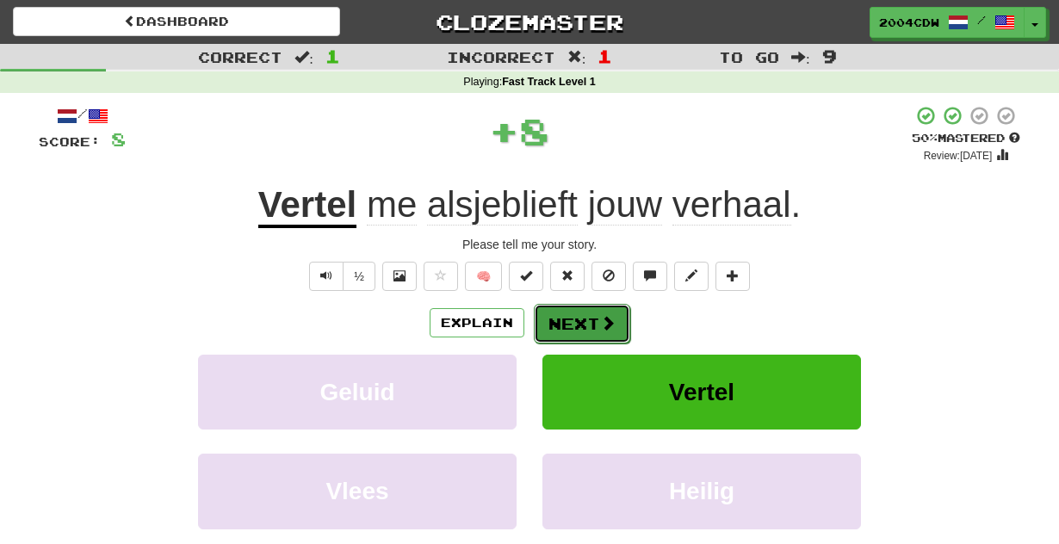
click at [583, 326] on button "Next" at bounding box center [582, 324] width 96 height 40
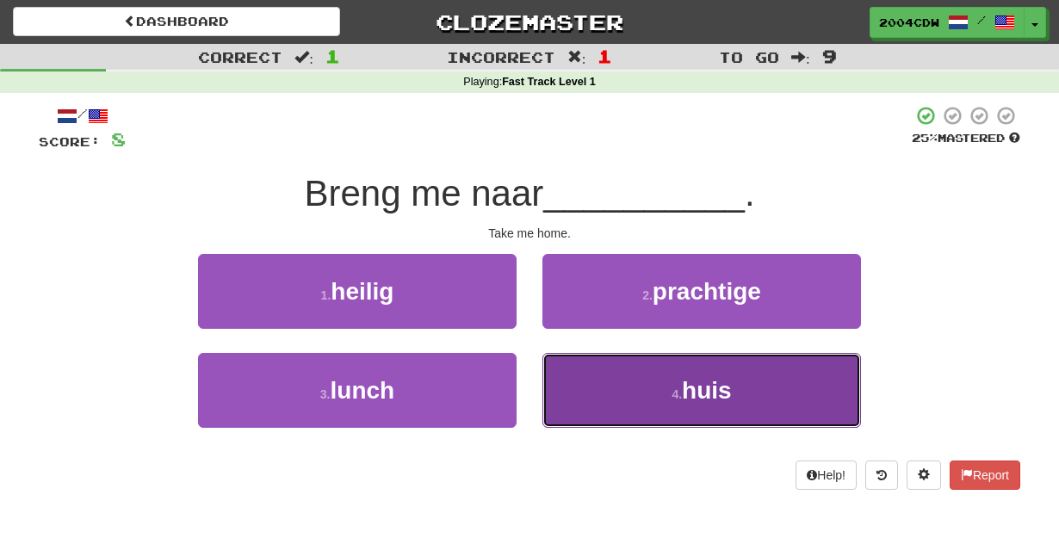
click at [586, 384] on button "4 . huis" at bounding box center [702, 390] width 319 height 75
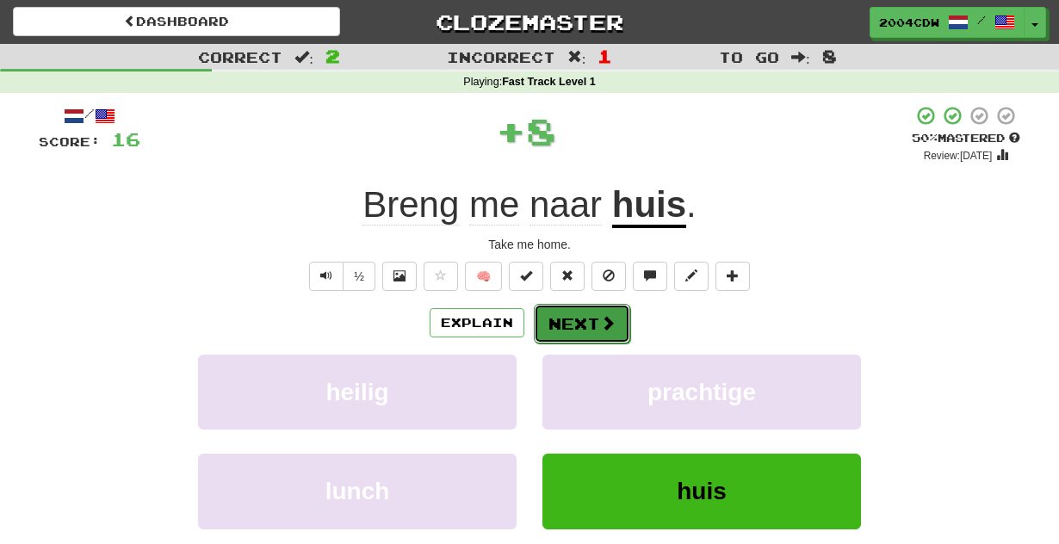
click at [552, 320] on button "Next" at bounding box center [582, 324] width 96 height 40
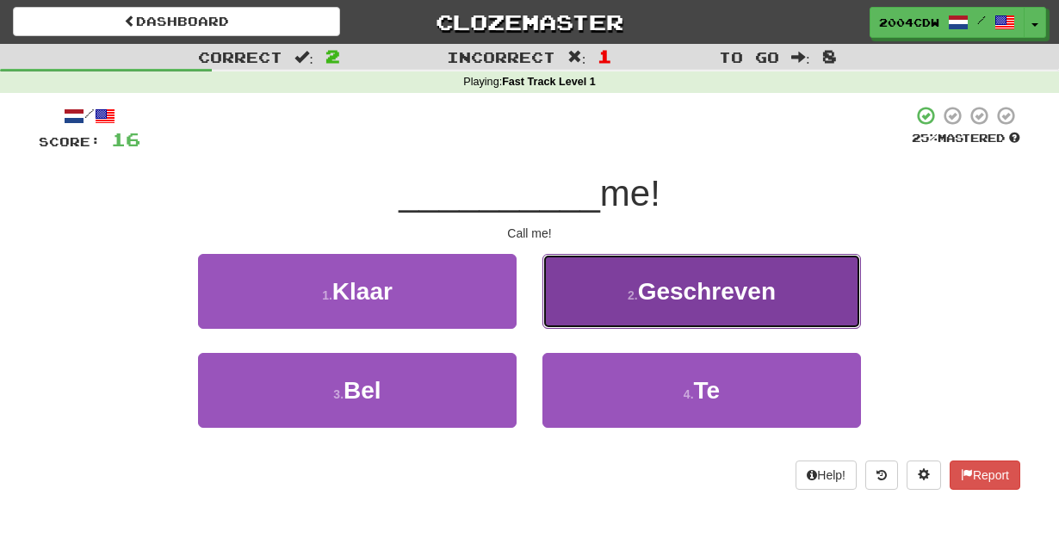
click at [677, 303] on span "Geschreven" at bounding box center [707, 291] width 138 height 27
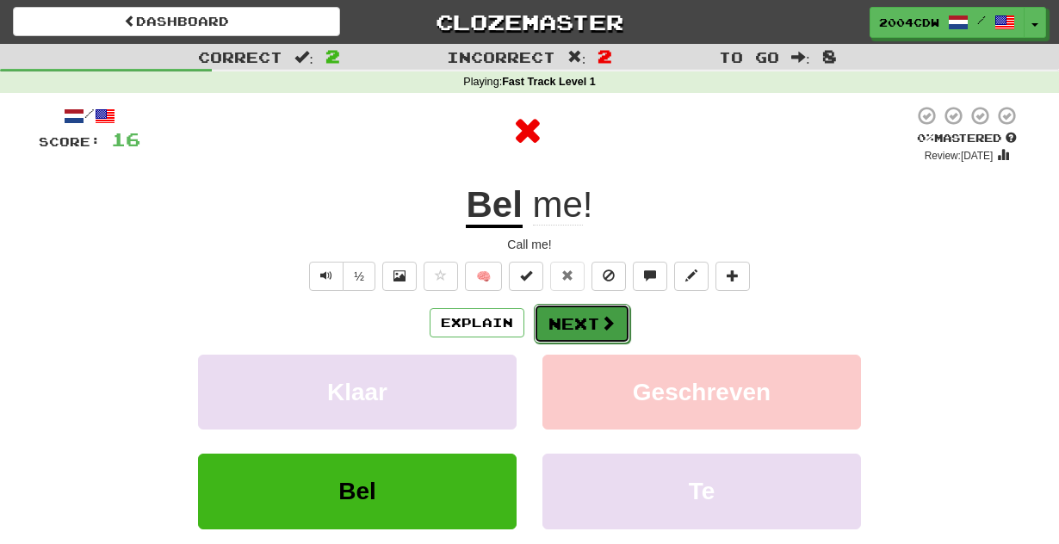
click at [588, 330] on button "Next" at bounding box center [582, 324] width 96 height 40
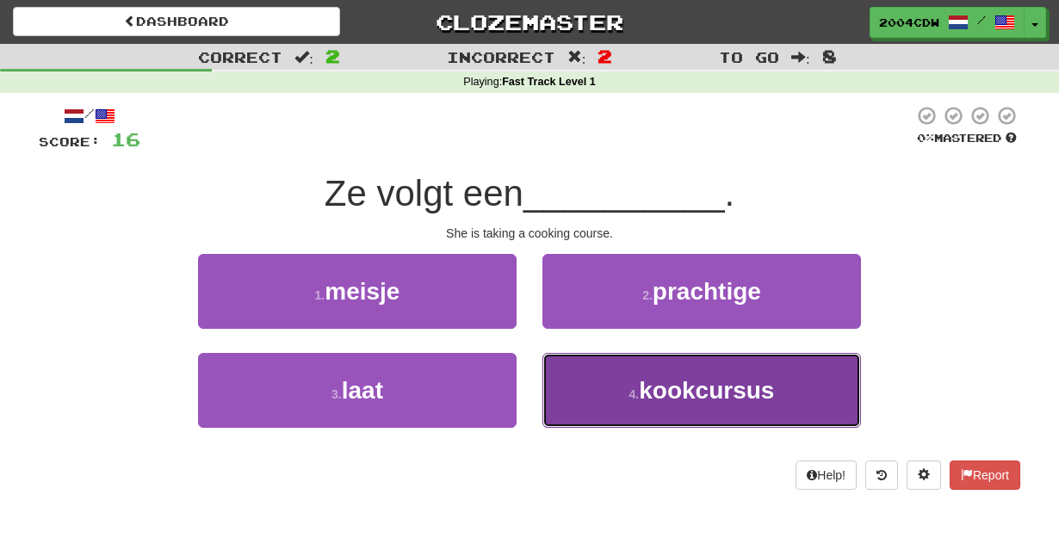
click at [625, 364] on button "4 . kookcursus" at bounding box center [702, 390] width 319 height 75
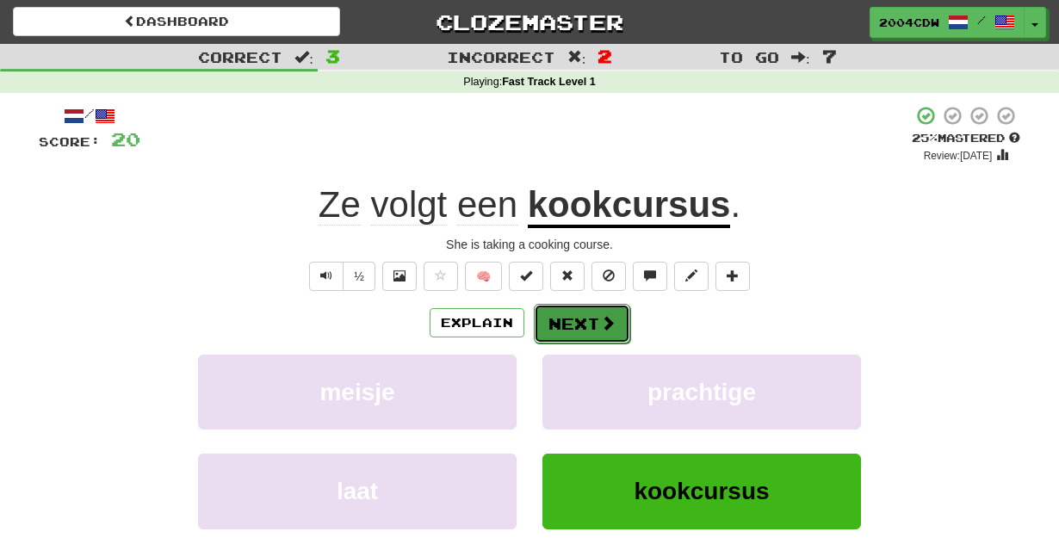
click at [562, 322] on button "Next" at bounding box center [582, 324] width 96 height 40
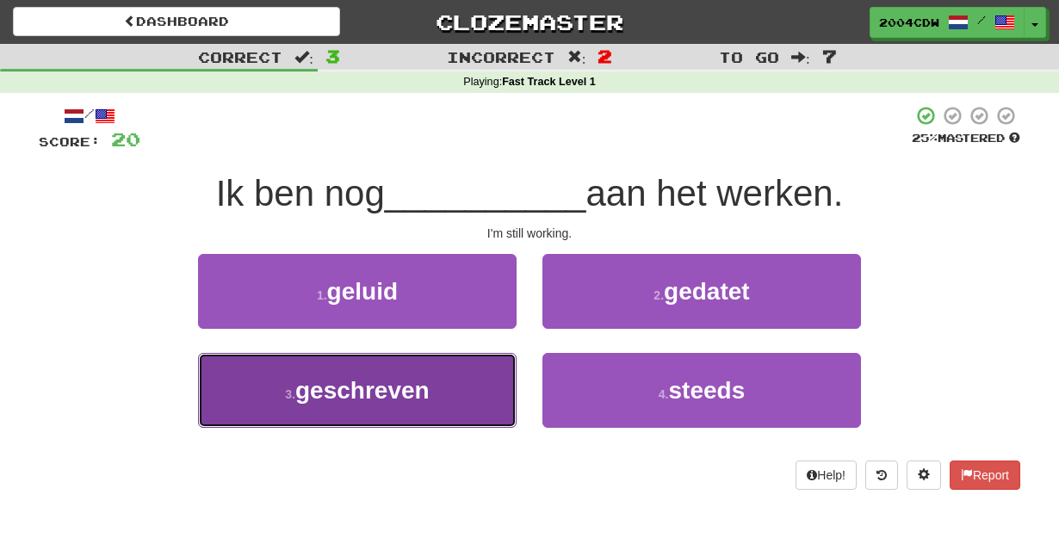
click at [438, 387] on button "3 . geschreven" at bounding box center [357, 390] width 319 height 75
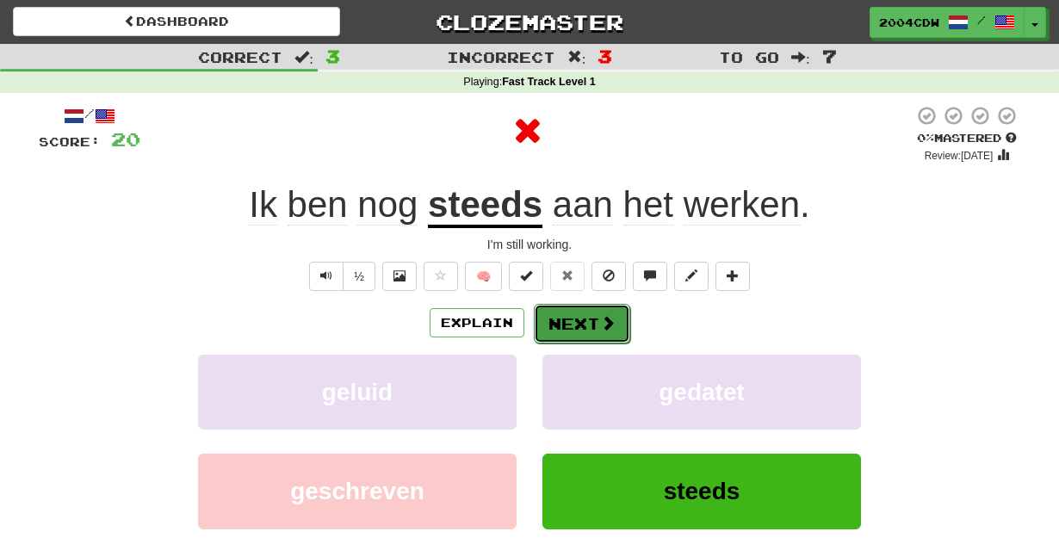
click at [576, 325] on button "Next" at bounding box center [582, 324] width 96 height 40
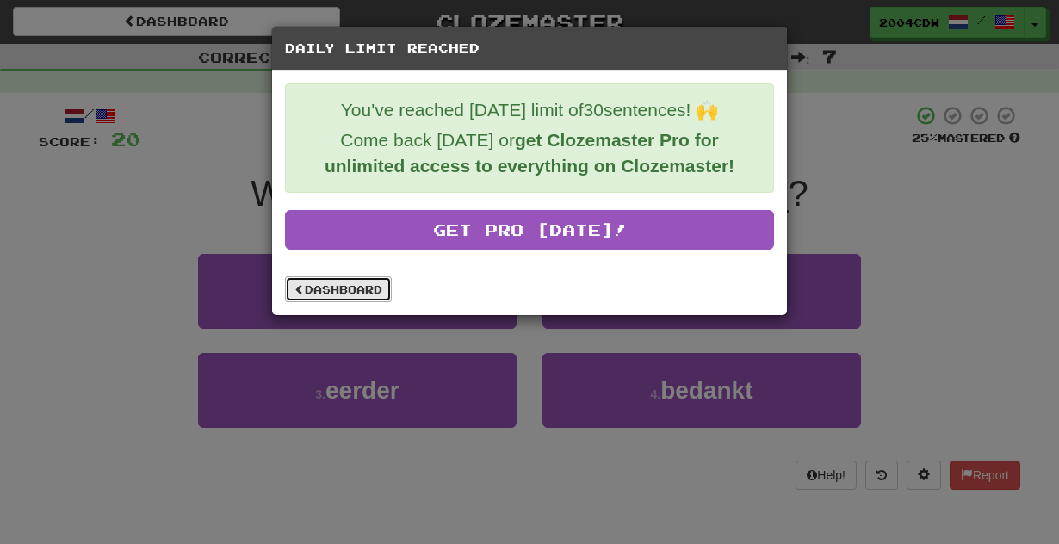
click at [339, 288] on link "Dashboard" at bounding box center [338, 289] width 107 height 26
